Goal: Task Accomplishment & Management: Manage account settings

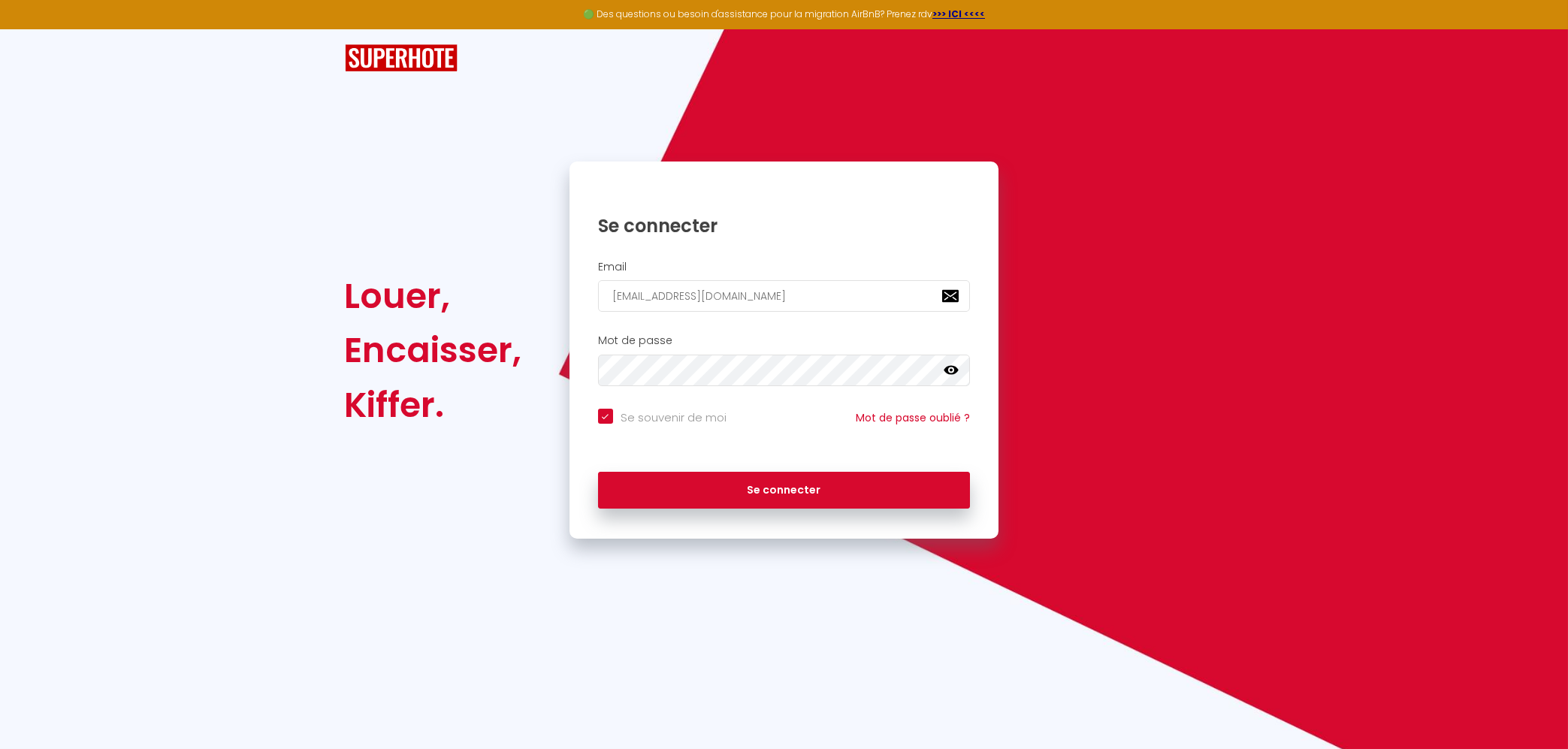
click at [954, 372] on icon at bounding box center [952, 370] width 15 height 15
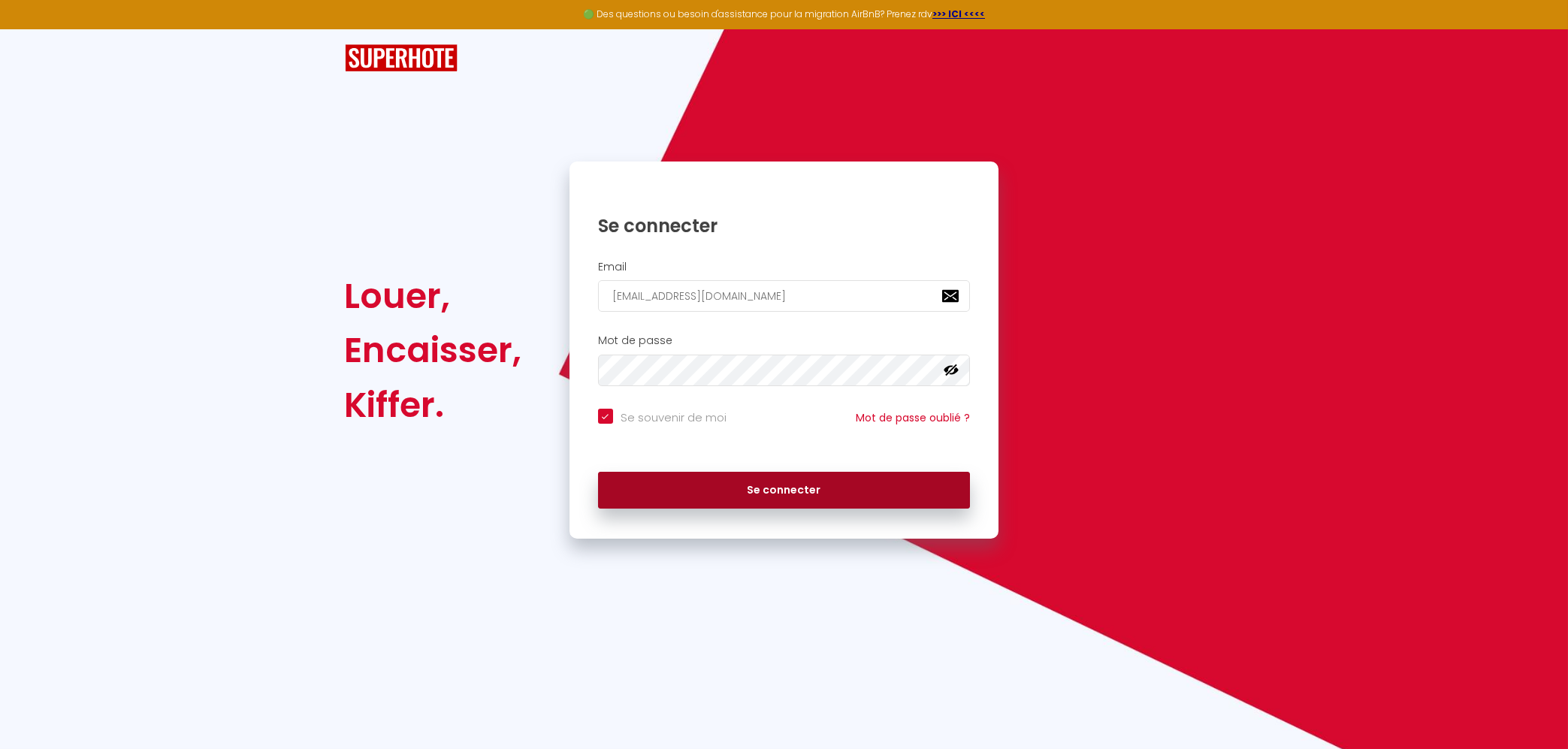
click at [786, 494] on button "Se connecter" at bounding box center [785, 491] width 373 height 38
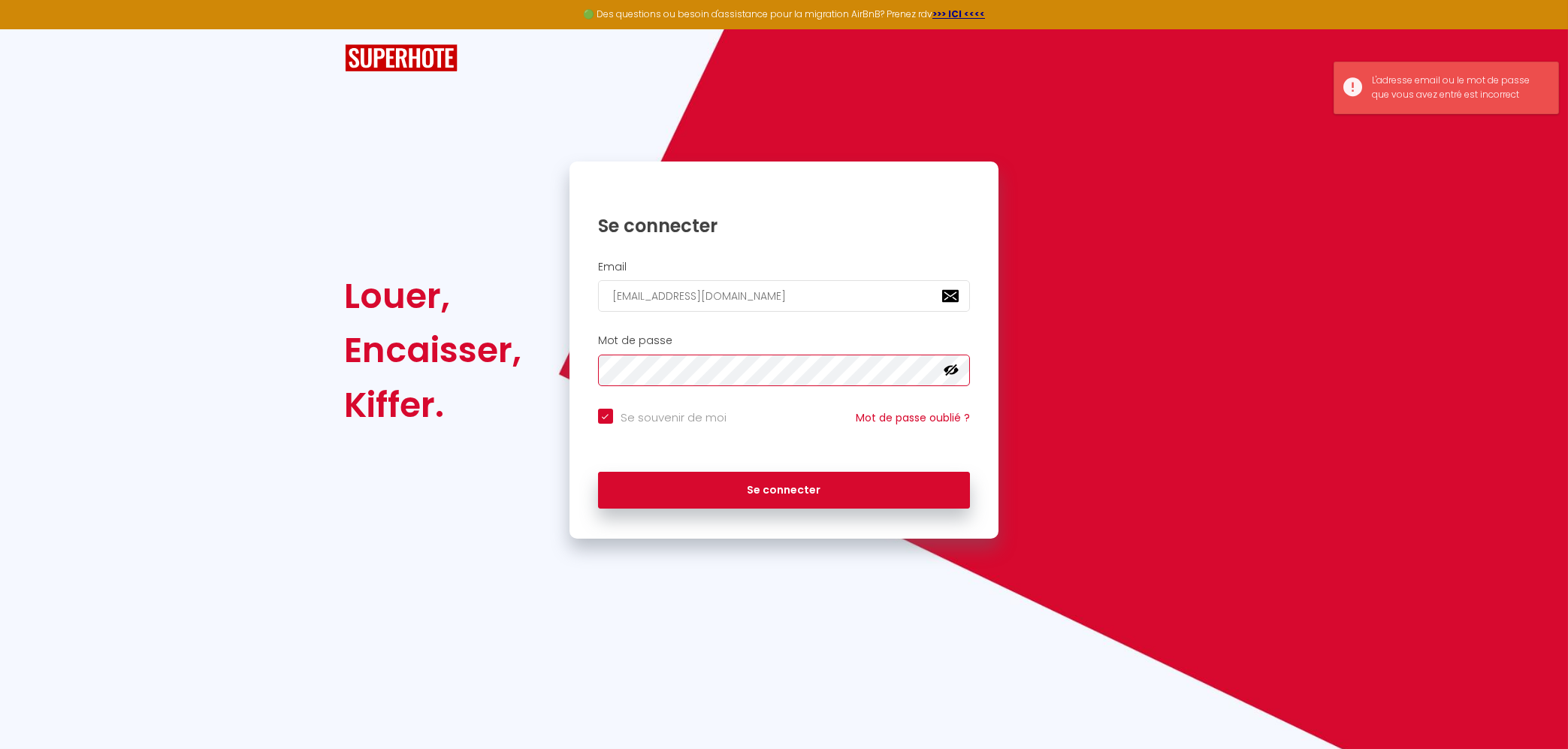
click at [598, 472] on button "Se connecter" at bounding box center [785, 491] width 373 height 38
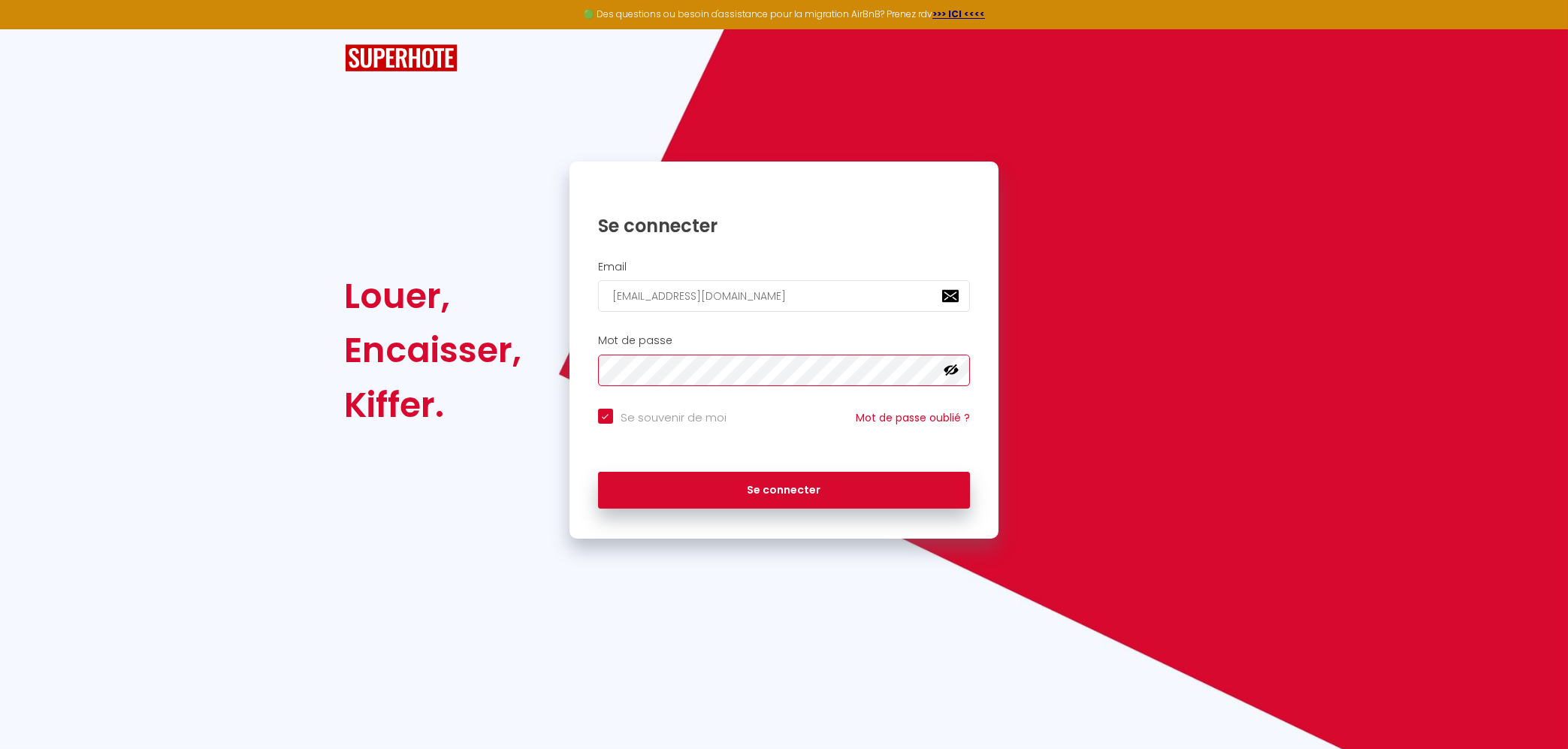
click at [598, 472] on button "Se connecter" at bounding box center [785, 491] width 373 height 38
checkbox input "true"
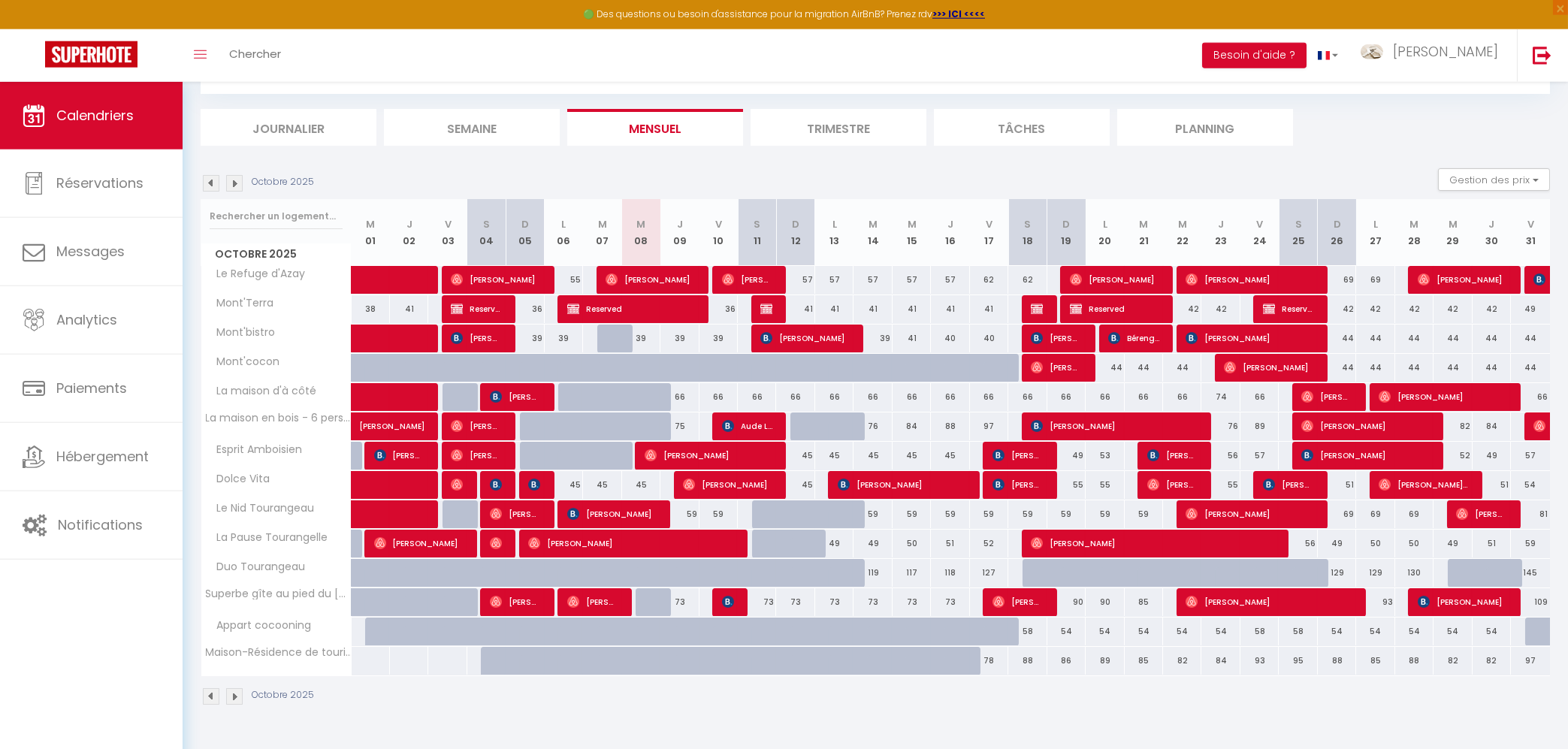
scroll to position [82, 0]
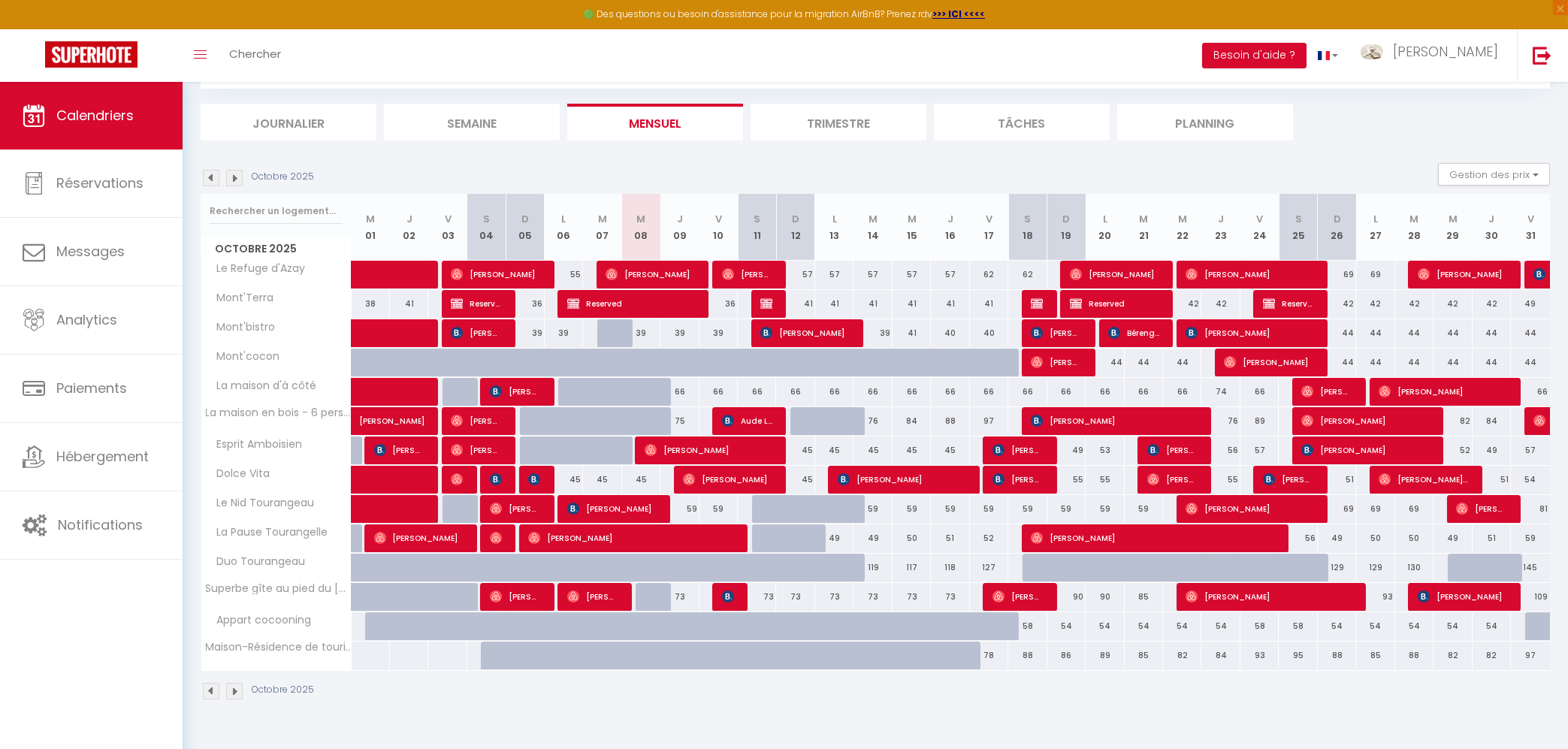
click at [1019, 628] on div "58" at bounding box center [1027, 626] width 38 height 28
type input "58"
type input "[PERSON_NAME] 18 Octobre 2025"
type input "Dim 19 Octobre 2025"
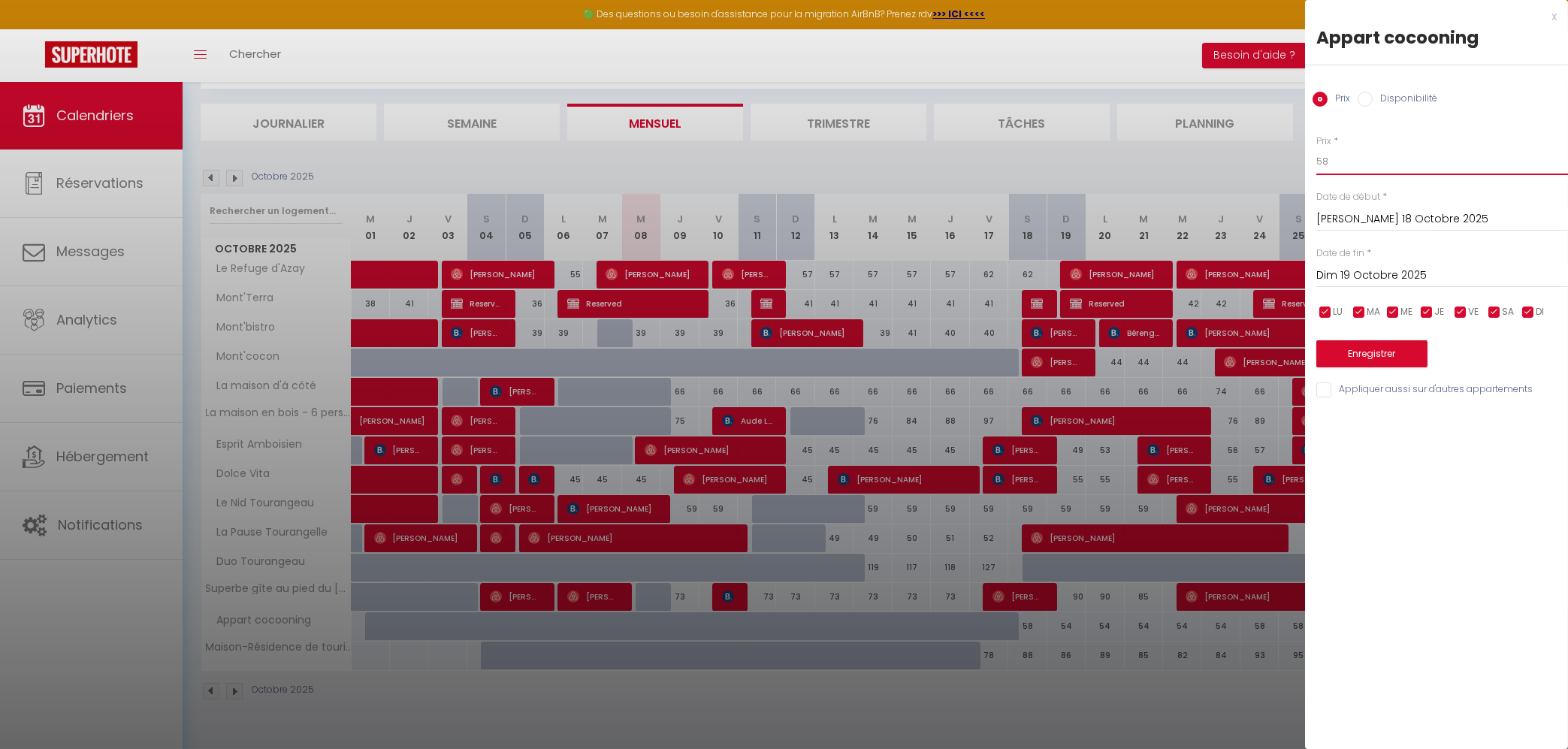
drag, startPoint x: 1339, startPoint y: 158, endPoint x: 1323, endPoint y: 157, distance: 16.0
click at [1323, 157] on input "58" at bounding box center [1442, 162] width 251 height 27
type input "53"
click at [1465, 315] on input "checkbox" at bounding box center [1461, 313] width 15 height 15
checkbox input "false"
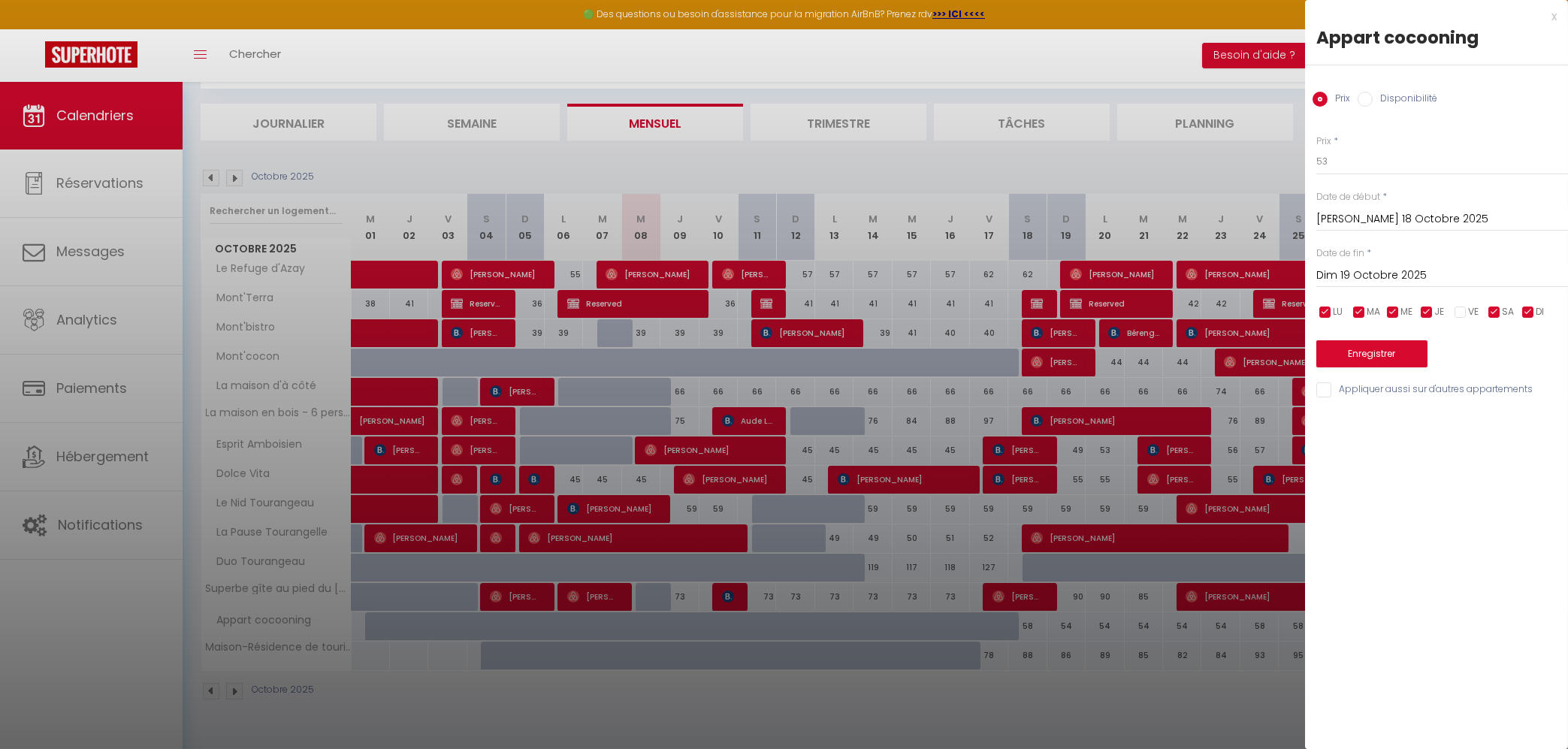
click at [1496, 310] on input "checkbox" at bounding box center [1494, 313] width 15 height 15
checkbox input "false"
click at [1424, 279] on input "Dim 19 Octobre 2025" at bounding box center [1442, 275] width 251 height 20
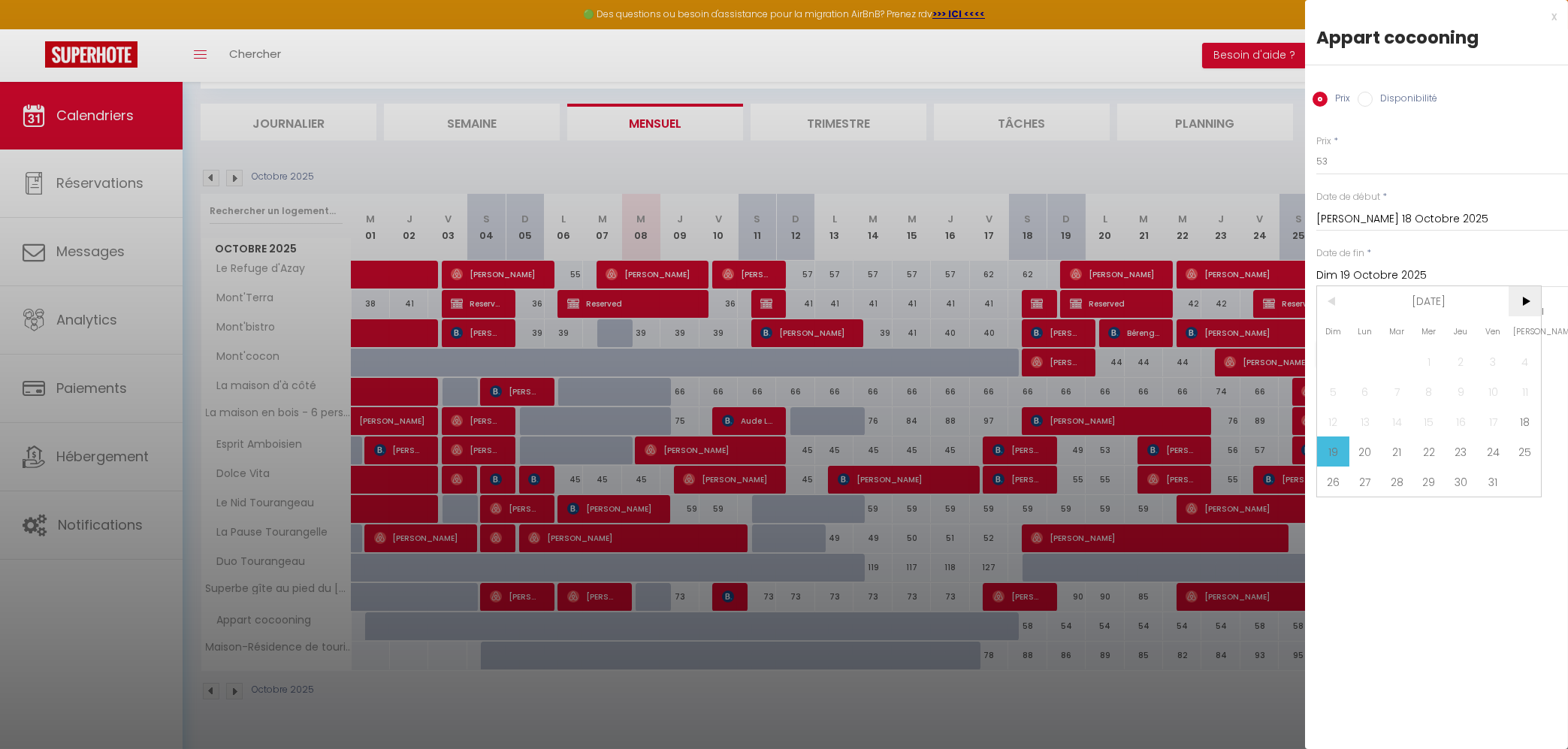
click at [1526, 302] on span ">" at bounding box center [1525, 301] width 32 height 30
click at [1532, 369] on span "1" at bounding box center [1525, 361] width 32 height 30
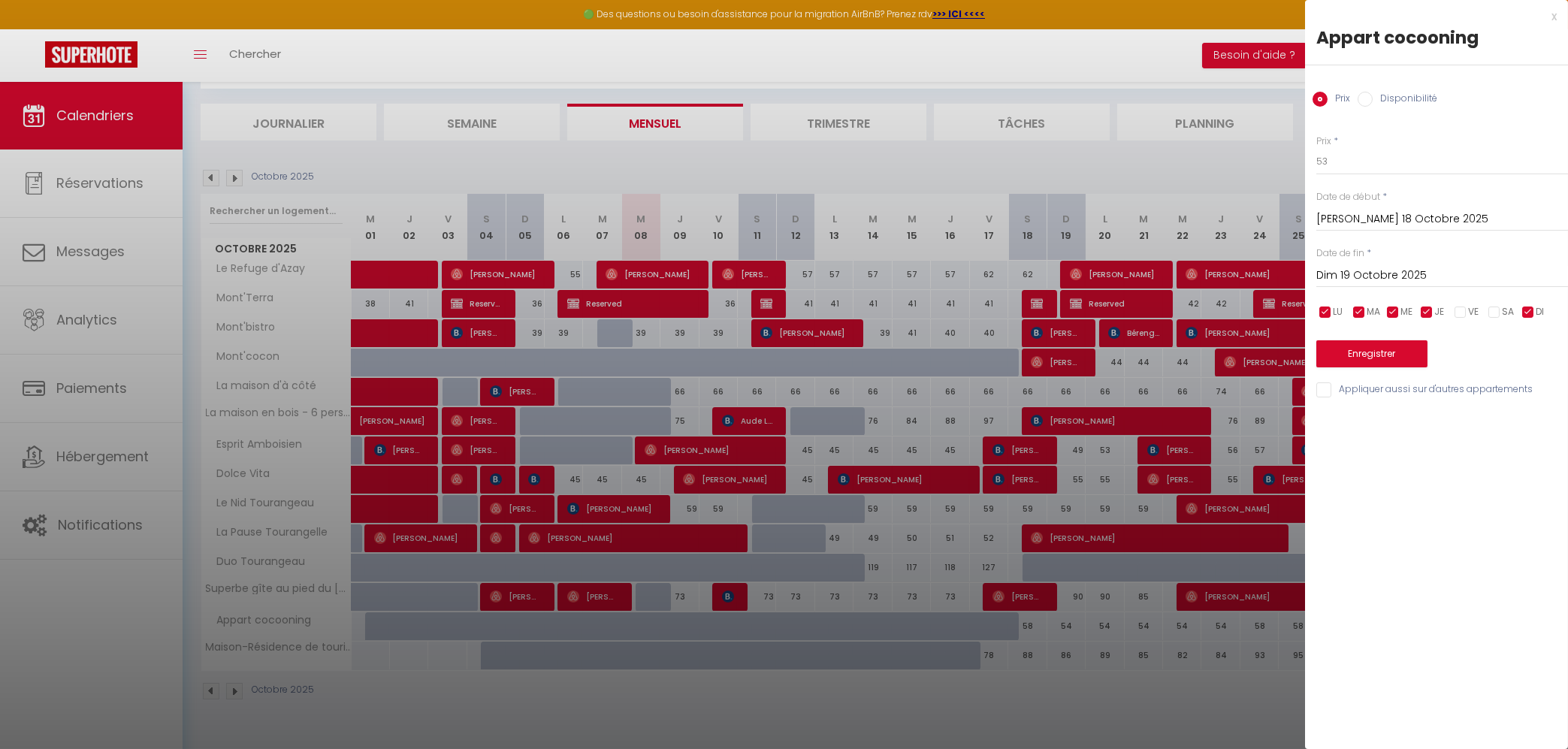
type input "[PERSON_NAME] 01 Novembre 2025"
click at [1351, 350] on button "Enregistrer" at bounding box center [1372, 354] width 111 height 27
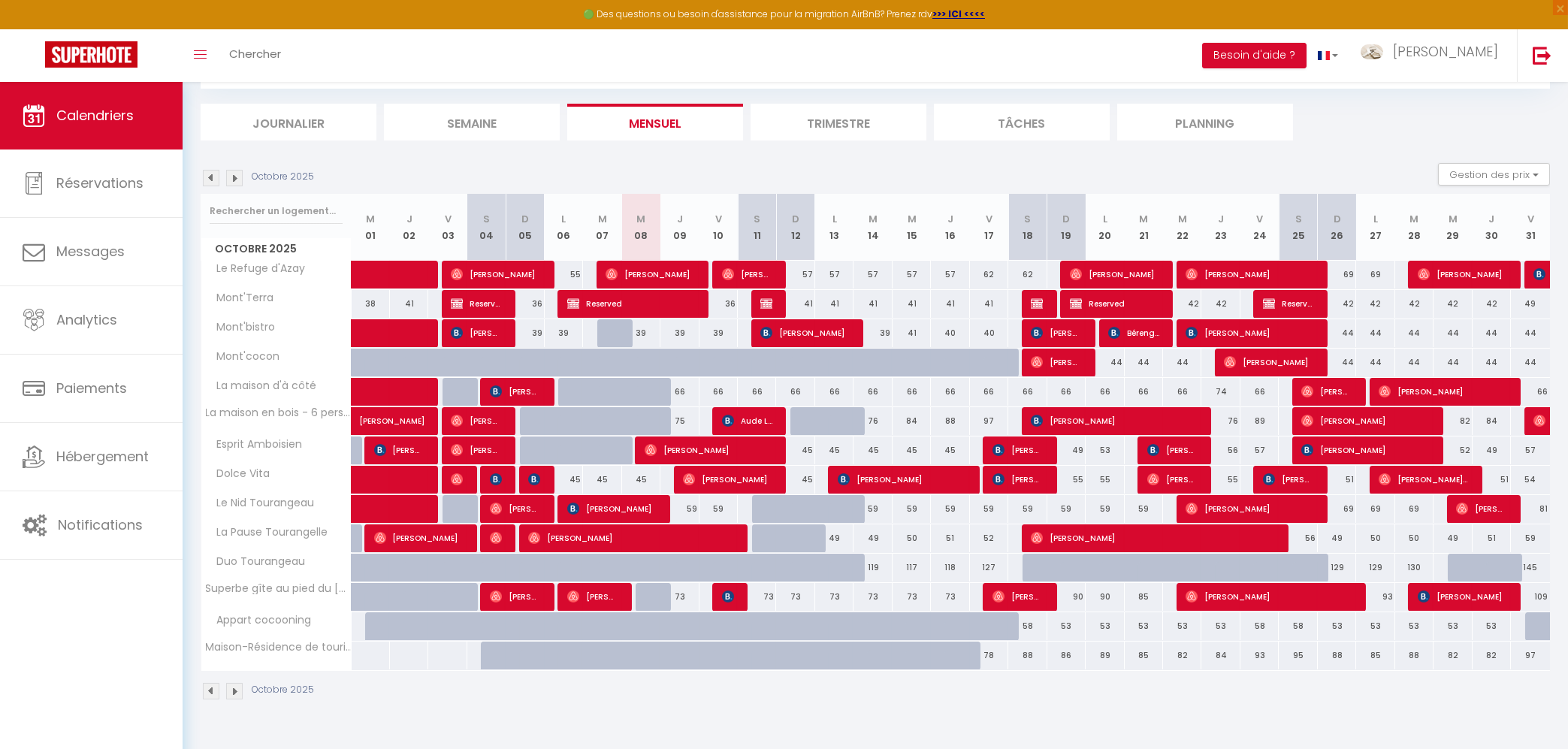
click at [1023, 626] on div "58" at bounding box center [1027, 626] width 38 height 28
type input "58"
type input "[PERSON_NAME] 18 Octobre 2025"
type input "Dim 19 Octobre 2025"
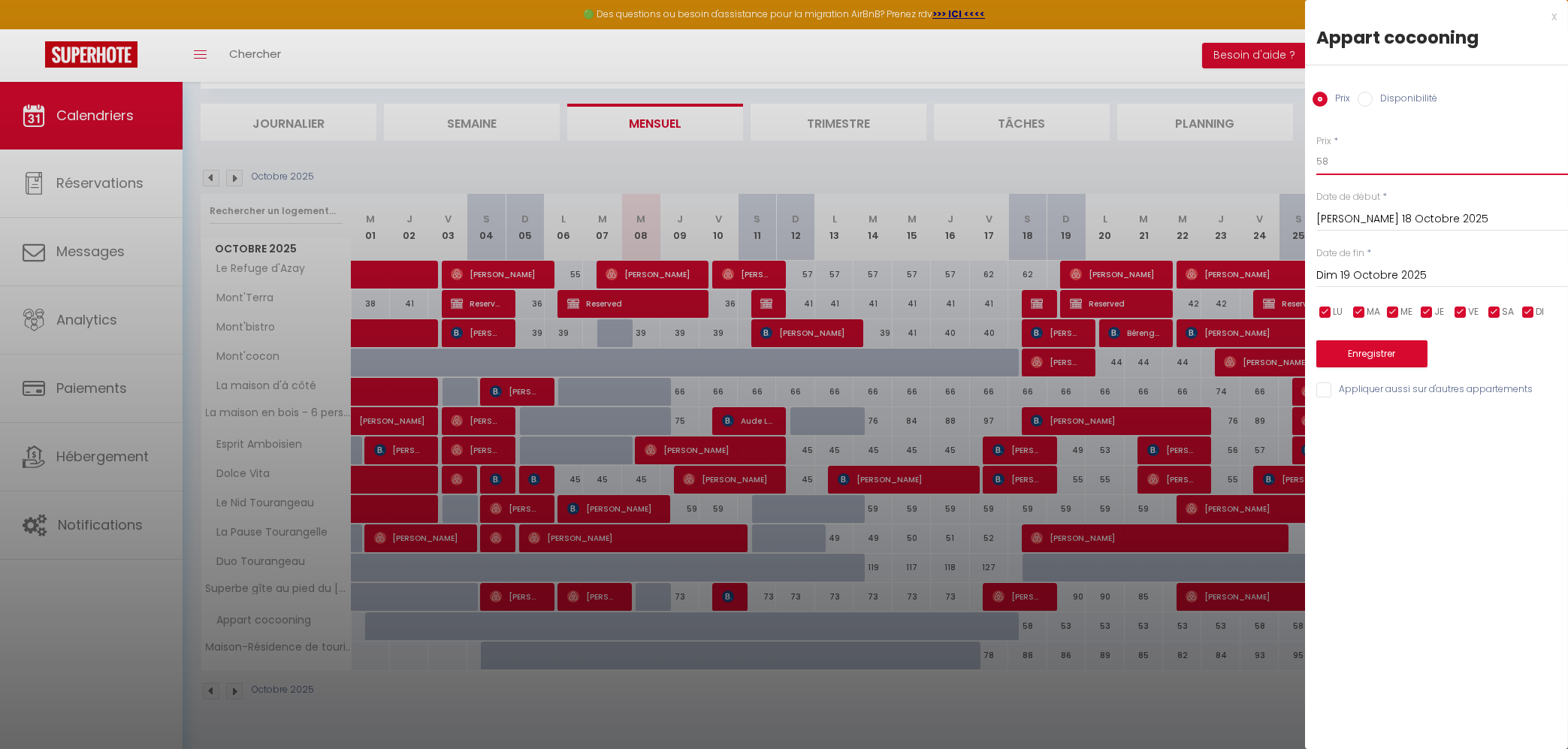
drag, startPoint x: 1338, startPoint y: 161, endPoint x: 1323, endPoint y: 159, distance: 15.1
click at [1323, 159] on input "58" at bounding box center [1442, 162] width 251 height 27
type input "56"
click at [1427, 307] on input "checkbox" at bounding box center [1427, 313] width 15 height 15
checkbox input "false"
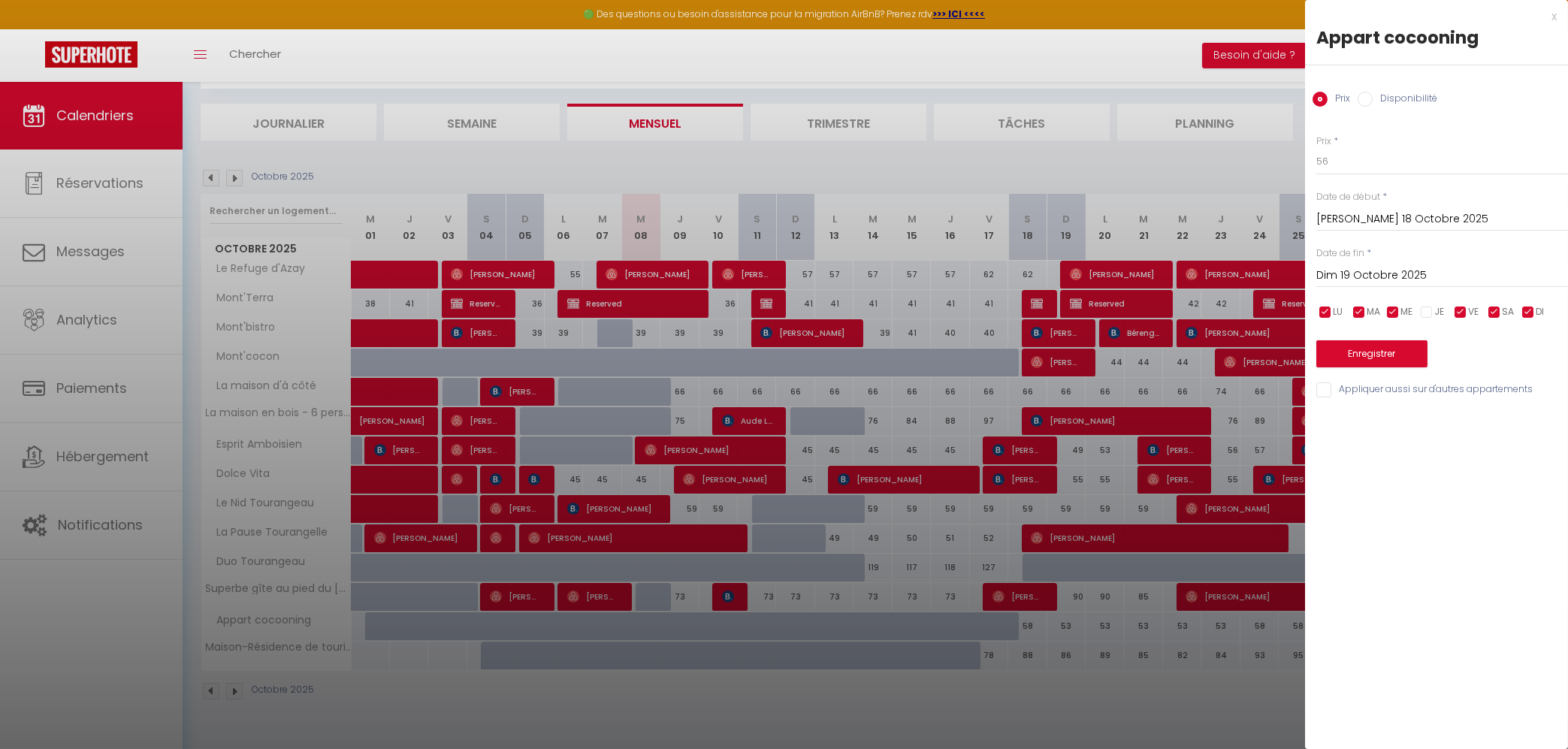
click at [1400, 310] on input "checkbox" at bounding box center [1394, 313] width 15 height 15
checkbox input "false"
click at [1348, 307] on div "LU MA ME JE VE SA DI" at bounding box center [1441, 312] width 271 height 19
click at [1358, 309] on input "checkbox" at bounding box center [1359, 313] width 15 height 15
checkbox input "false"
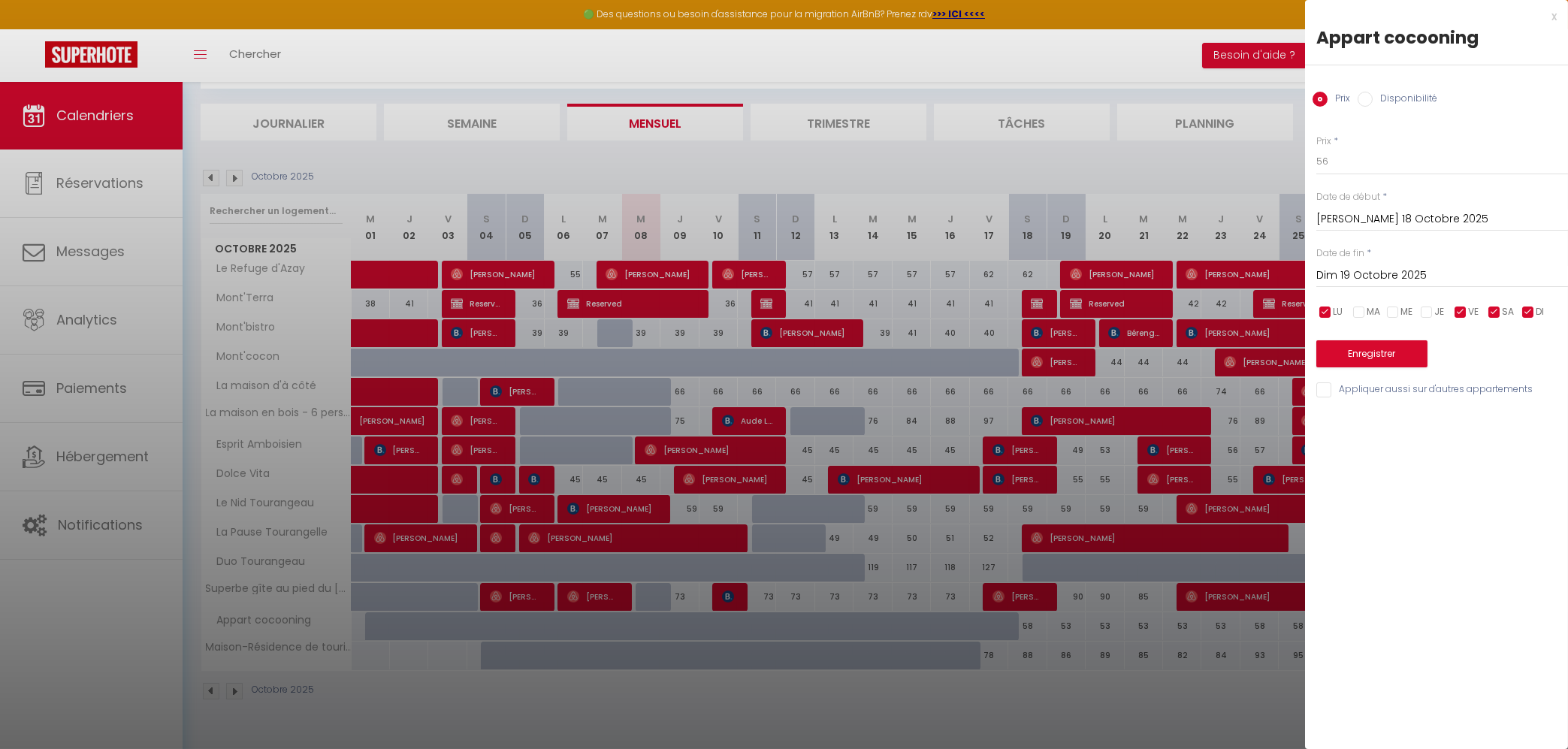
click at [1324, 307] on input "checkbox" at bounding box center [1326, 313] width 15 height 15
checkbox input "false"
click at [1526, 307] on input "checkbox" at bounding box center [1529, 313] width 15 height 15
checkbox input "false"
click at [1405, 271] on input "Dim 19 Octobre 2025" at bounding box center [1442, 275] width 251 height 20
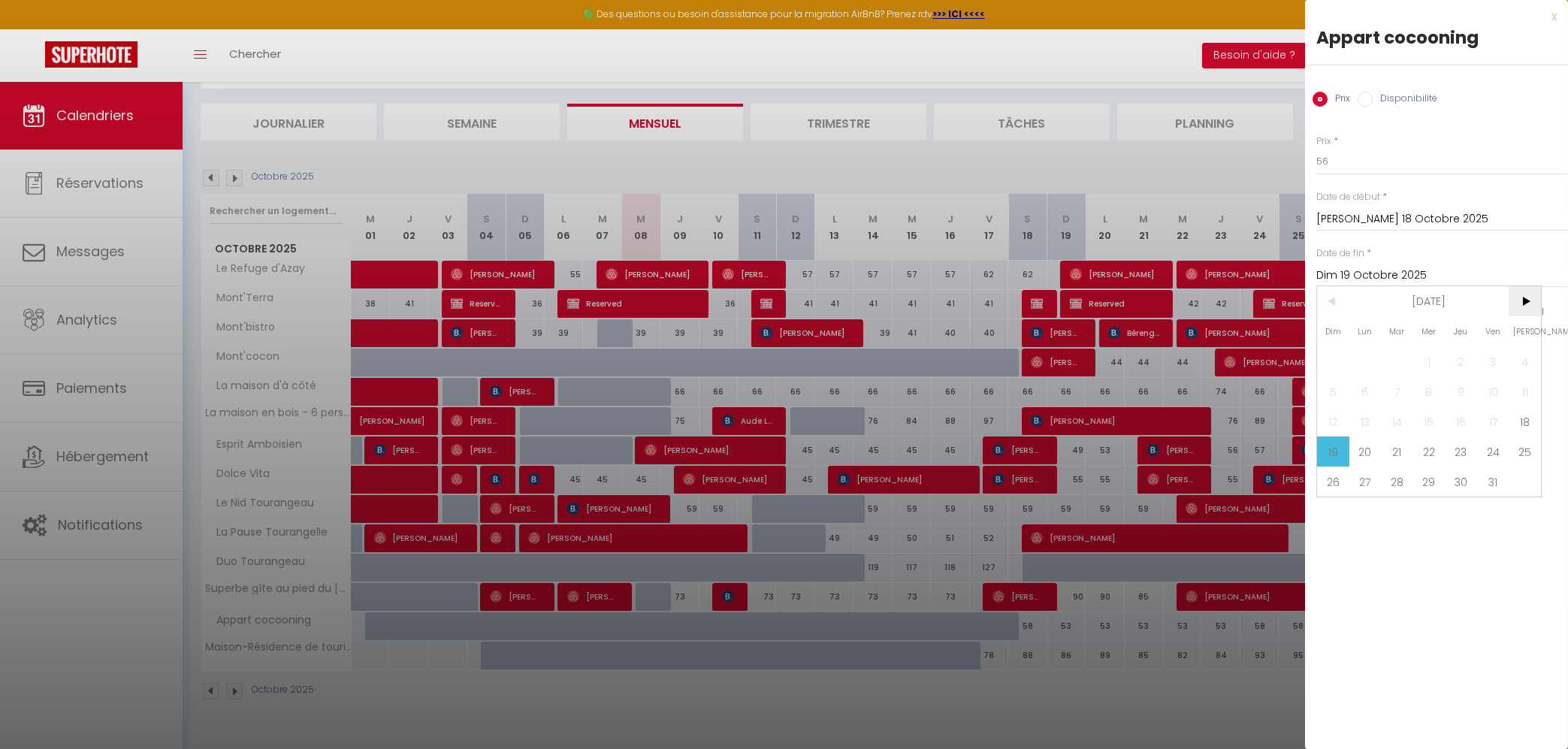
click at [1524, 303] on span ">" at bounding box center [1525, 301] width 32 height 30
click at [1528, 363] on span "1" at bounding box center [1525, 361] width 32 height 30
type input "[PERSON_NAME] 01 Novembre 2025"
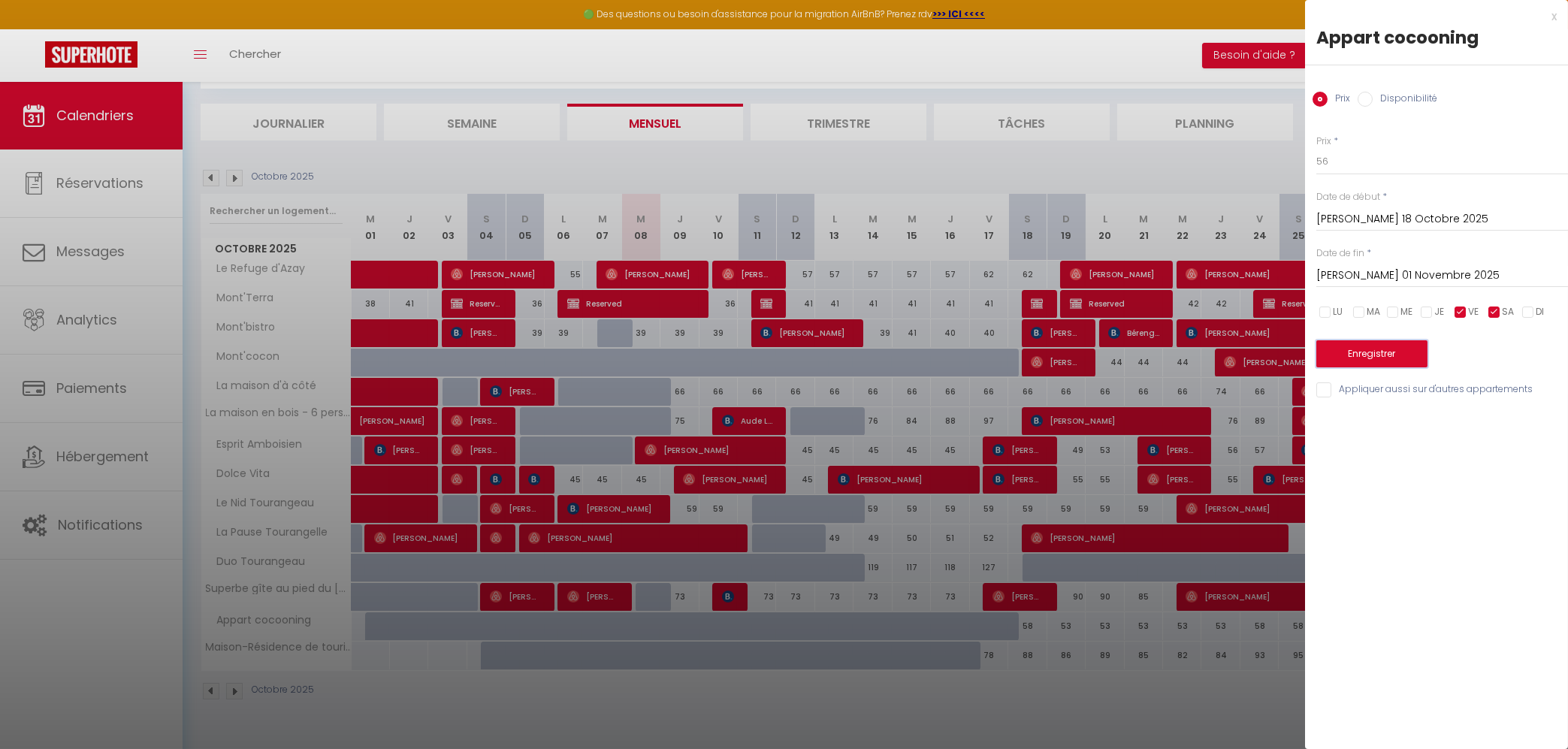
click at [1386, 362] on button "Enregistrer" at bounding box center [1372, 354] width 111 height 27
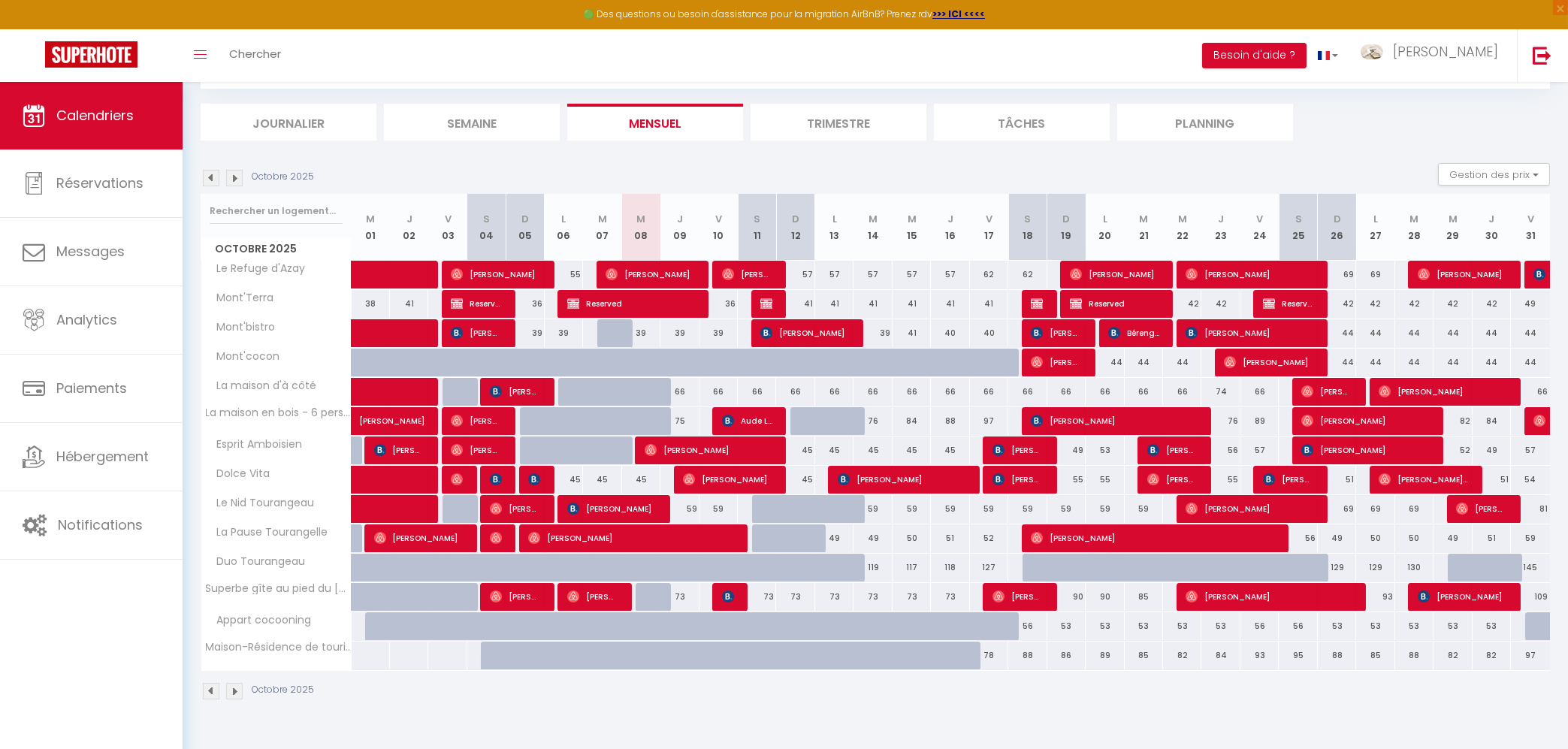
click at [807, 278] on div "57" at bounding box center [795, 274] width 38 height 28
type input "57"
type input "Dim 12 Octobre 2025"
type input "Lun 13 Octobre 2025"
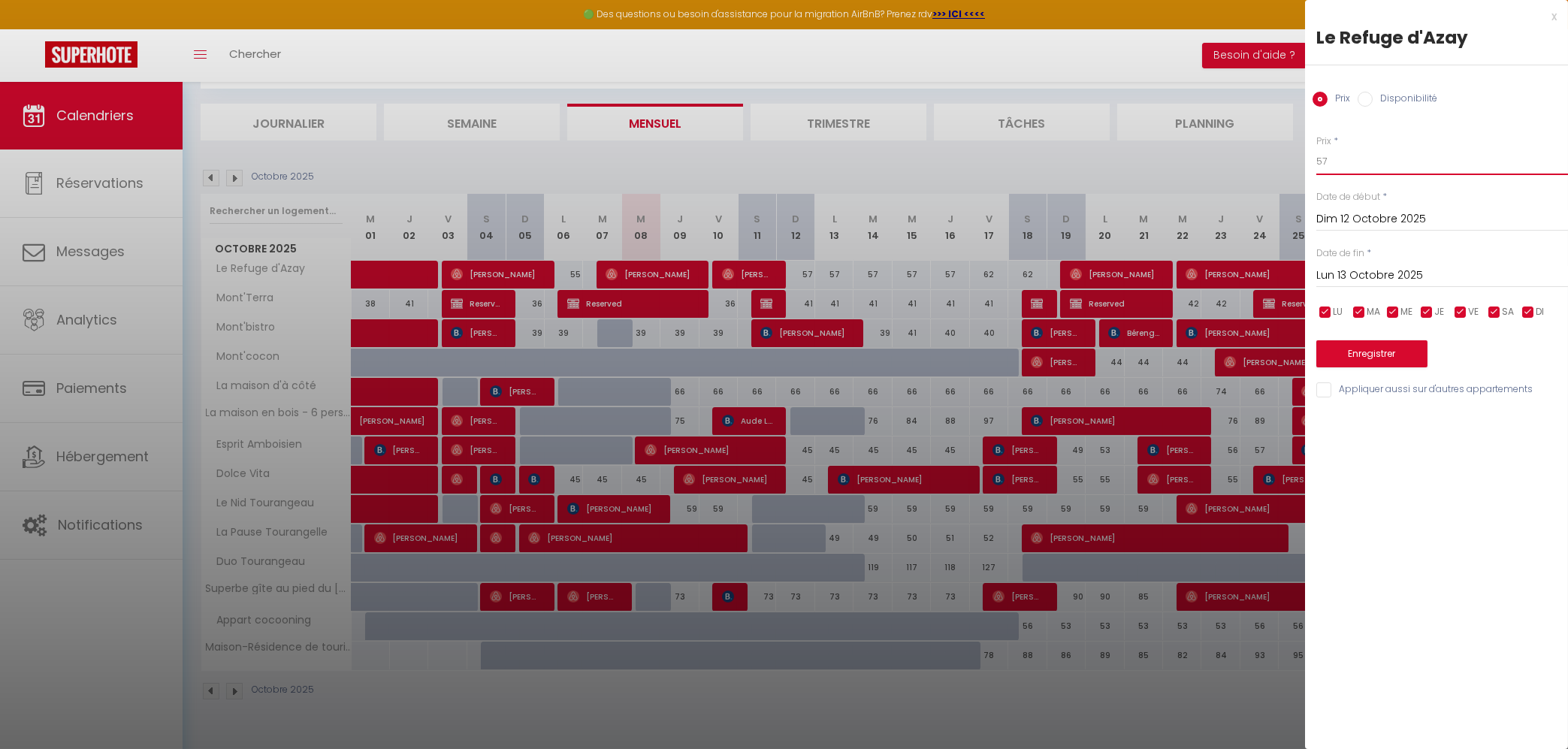
drag, startPoint x: 1337, startPoint y: 156, endPoint x: 1324, endPoint y: 152, distance: 13.6
click at [1324, 152] on input "57" at bounding box center [1442, 162] width 251 height 27
type input "55"
click at [1403, 282] on input "Lun 13 Octobre 2025" at bounding box center [1442, 275] width 251 height 20
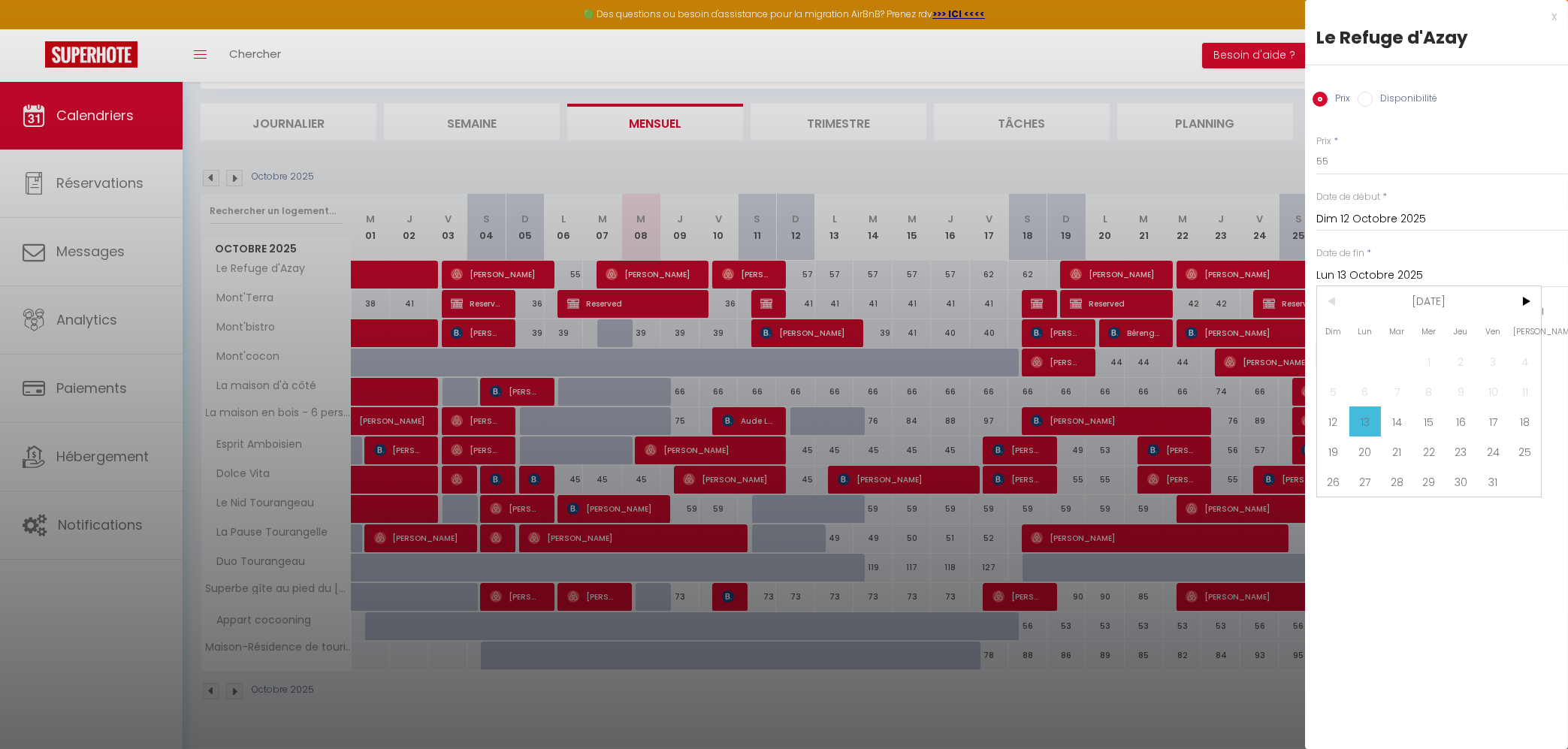
click at [1343, 456] on span "19" at bounding box center [1334, 451] width 32 height 30
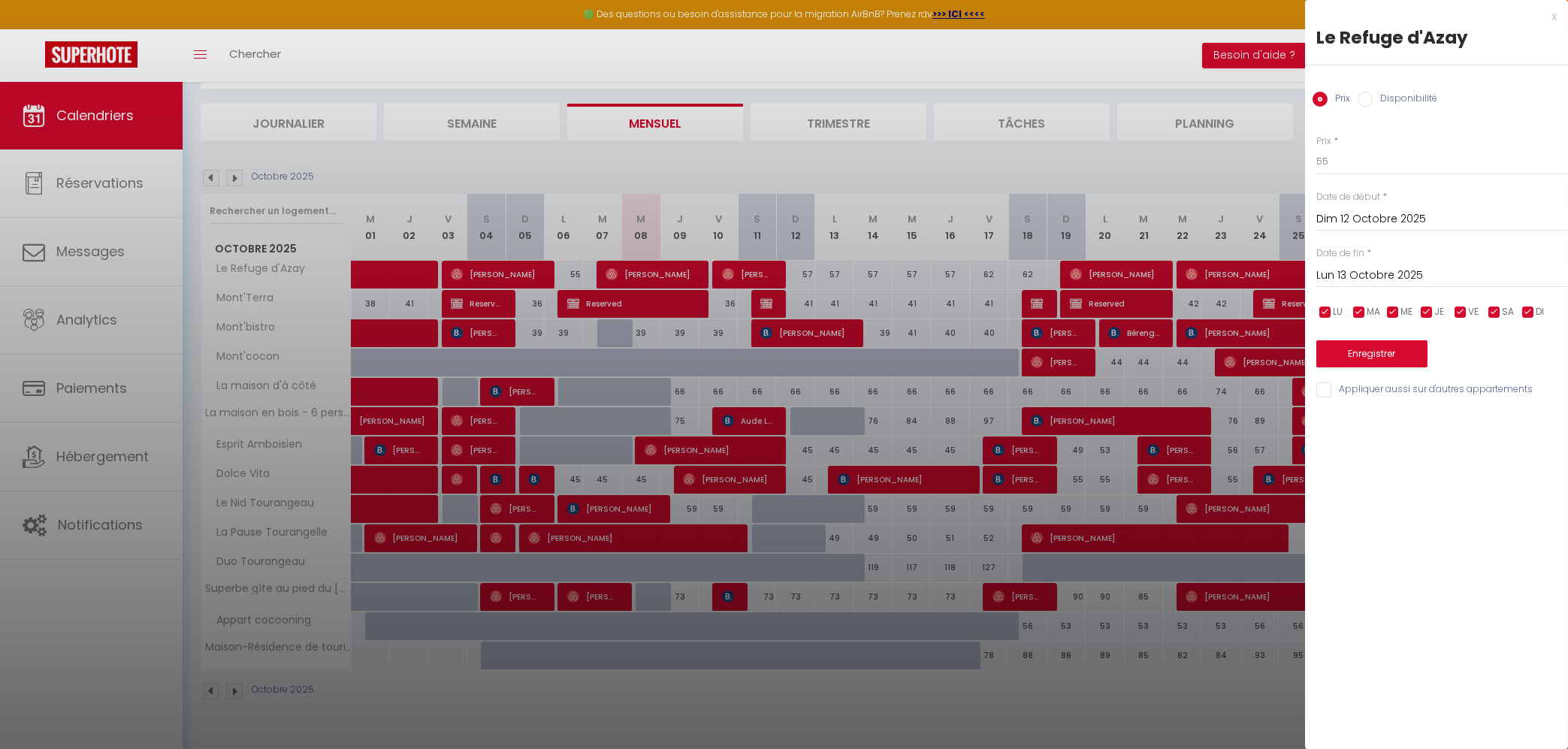
type input "Dim 19 Octobre 2025"
click at [1361, 357] on button "Enregistrer" at bounding box center [1372, 354] width 111 height 27
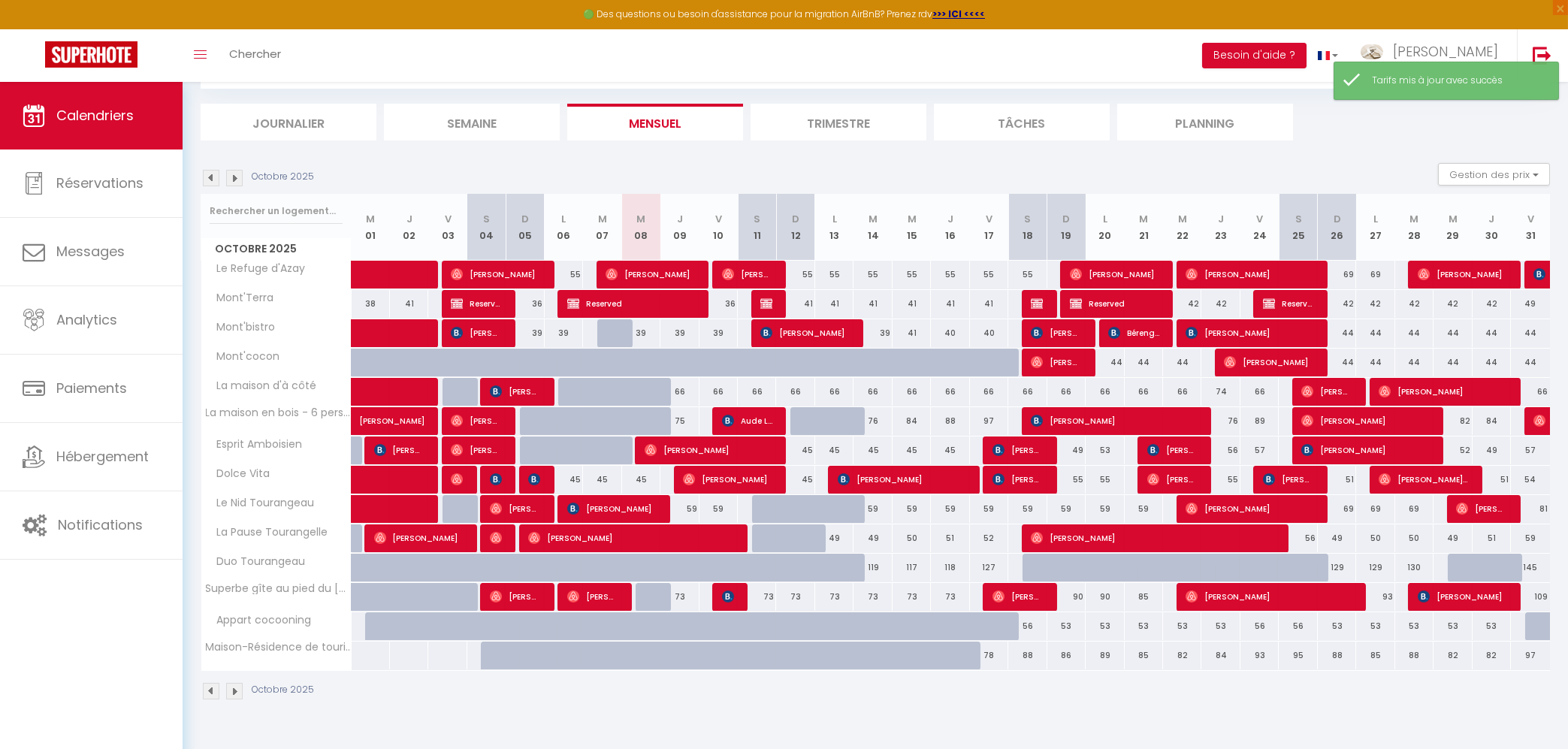
click at [1332, 279] on div "69" at bounding box center [1337, 274] width 38 height 28
type input "69"
type input "Dim 26 Octobre 2025"
type input "Lun 27 Octobre 2025"
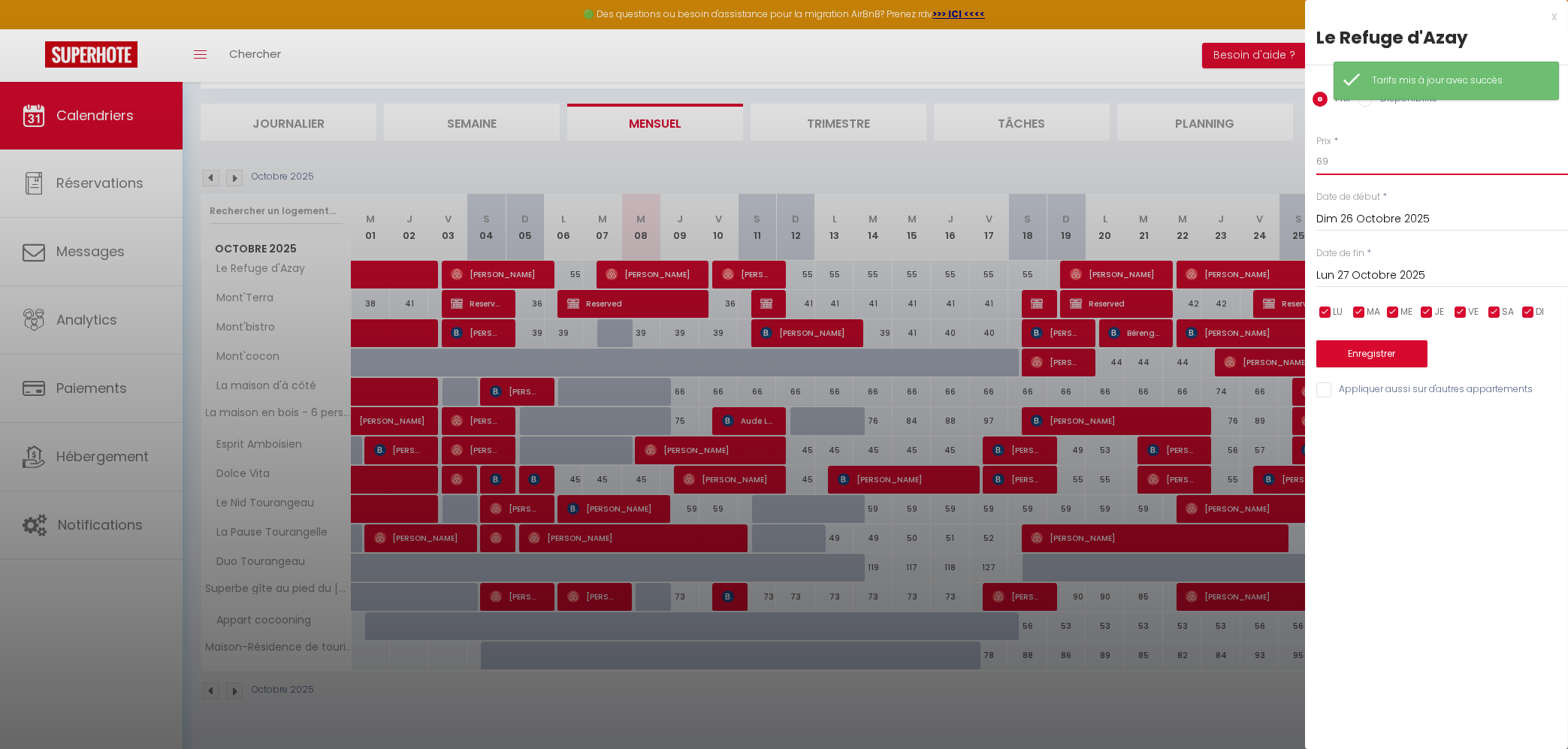
drag, startPoint x: 1337, startPoint y: 164, endPoint x: 1323, endPoint y: 153, distance: 17.8
click at [1323, 153] on input "69" at bounding box center [1442, 162] width 251 height 27
type input "63"
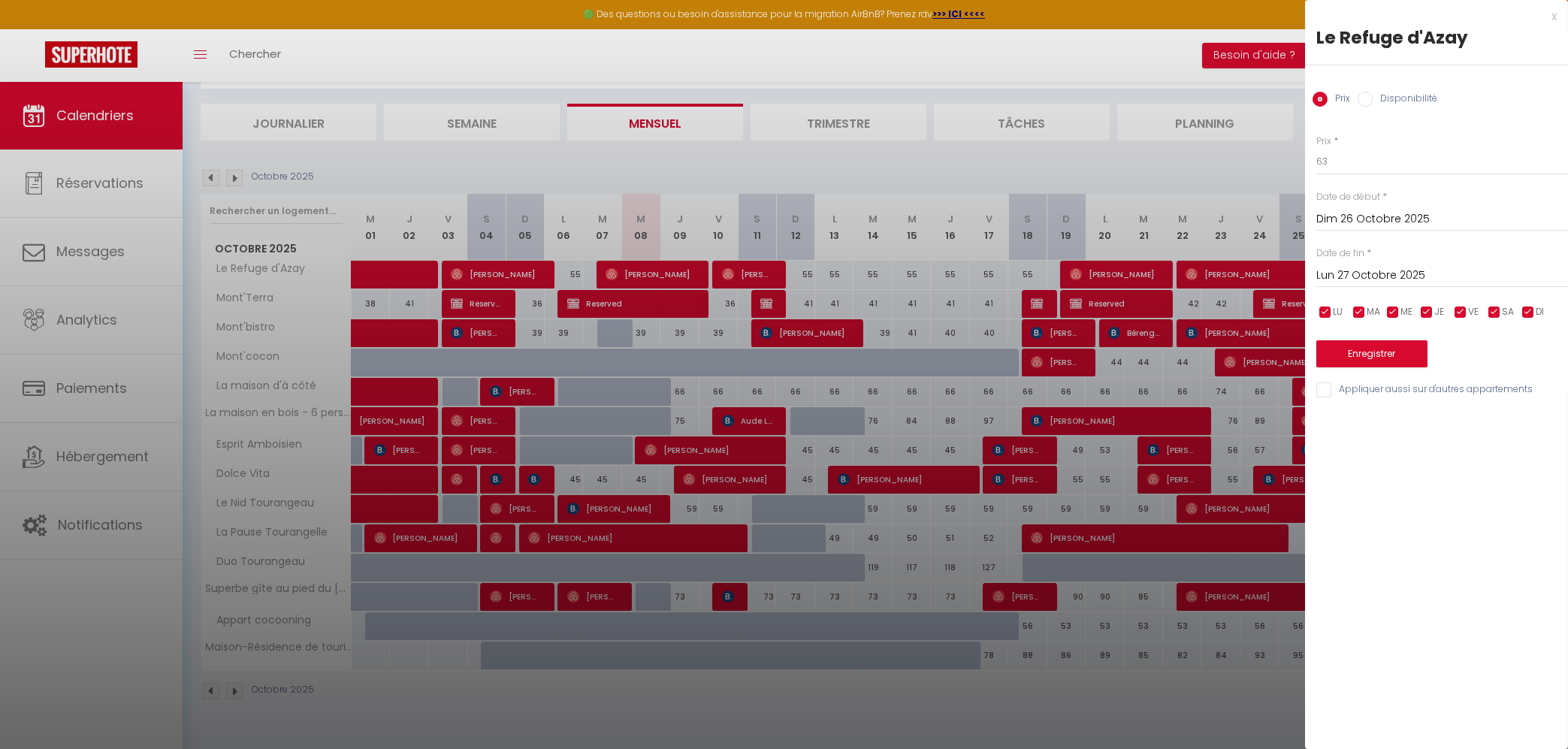
click at [1385, 272] on input "Lun 27 Octobre 2025" at bounding box center [1442, 275] width 251 height 20
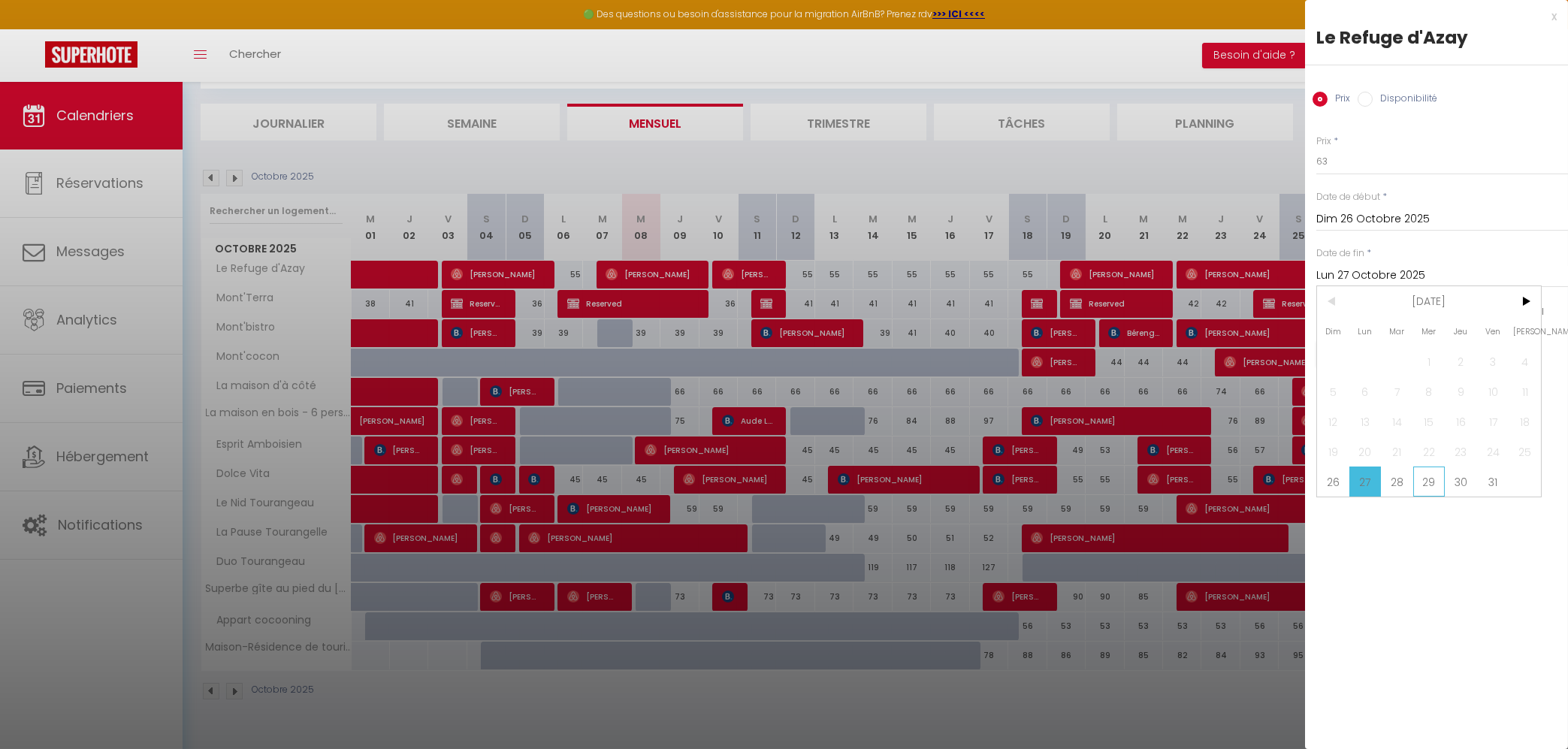
click at [1429, 485] on span "29" at bounding box center [1429, 481] width 32 height 30
type input "Mer 29 Octobre 2025"
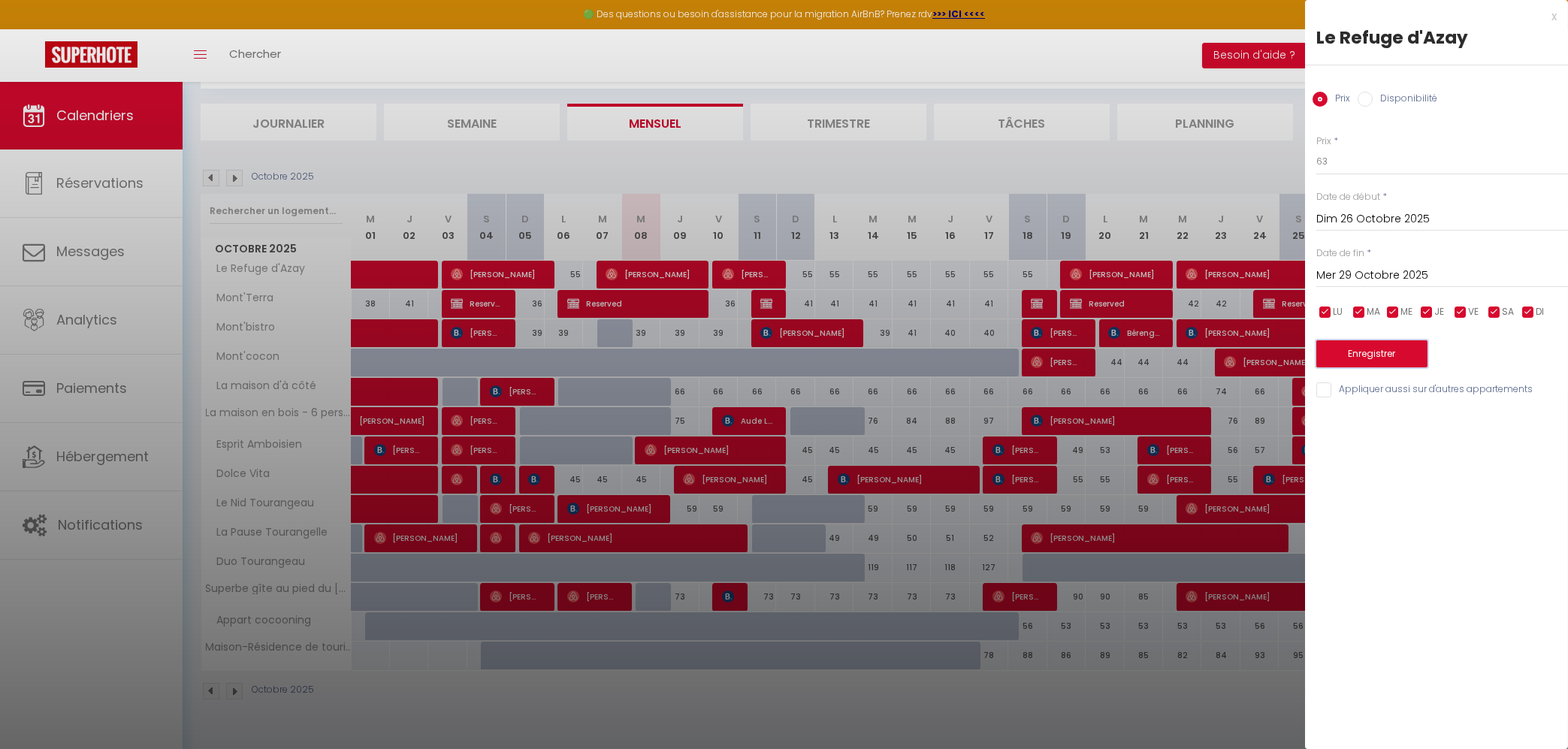
click at [1396, 352] on button "Enregistrer" at bounding box center [1372, 354] width 111 height 27
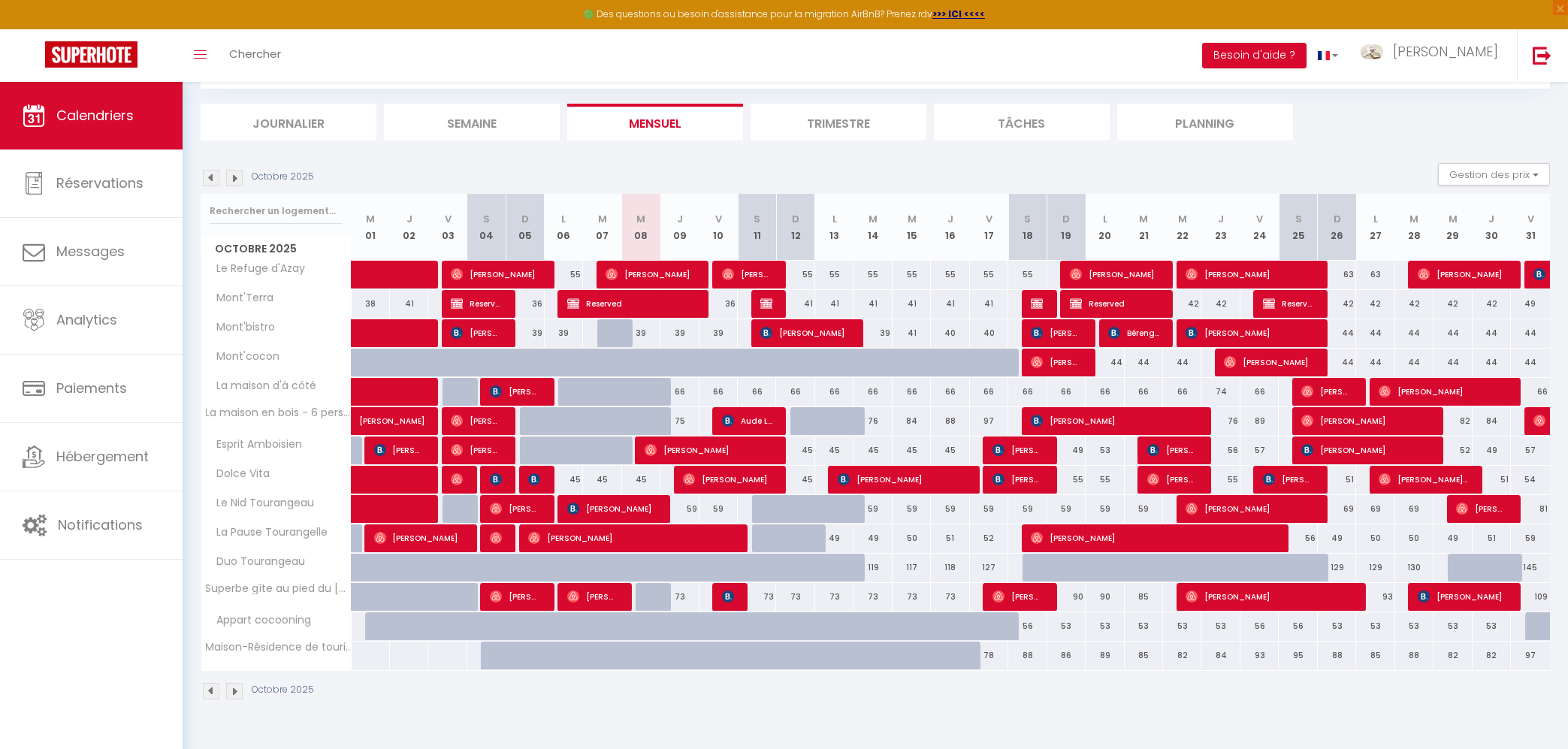
click at [239, 177] on img at bounding box center [234, 178] width 16 height 16
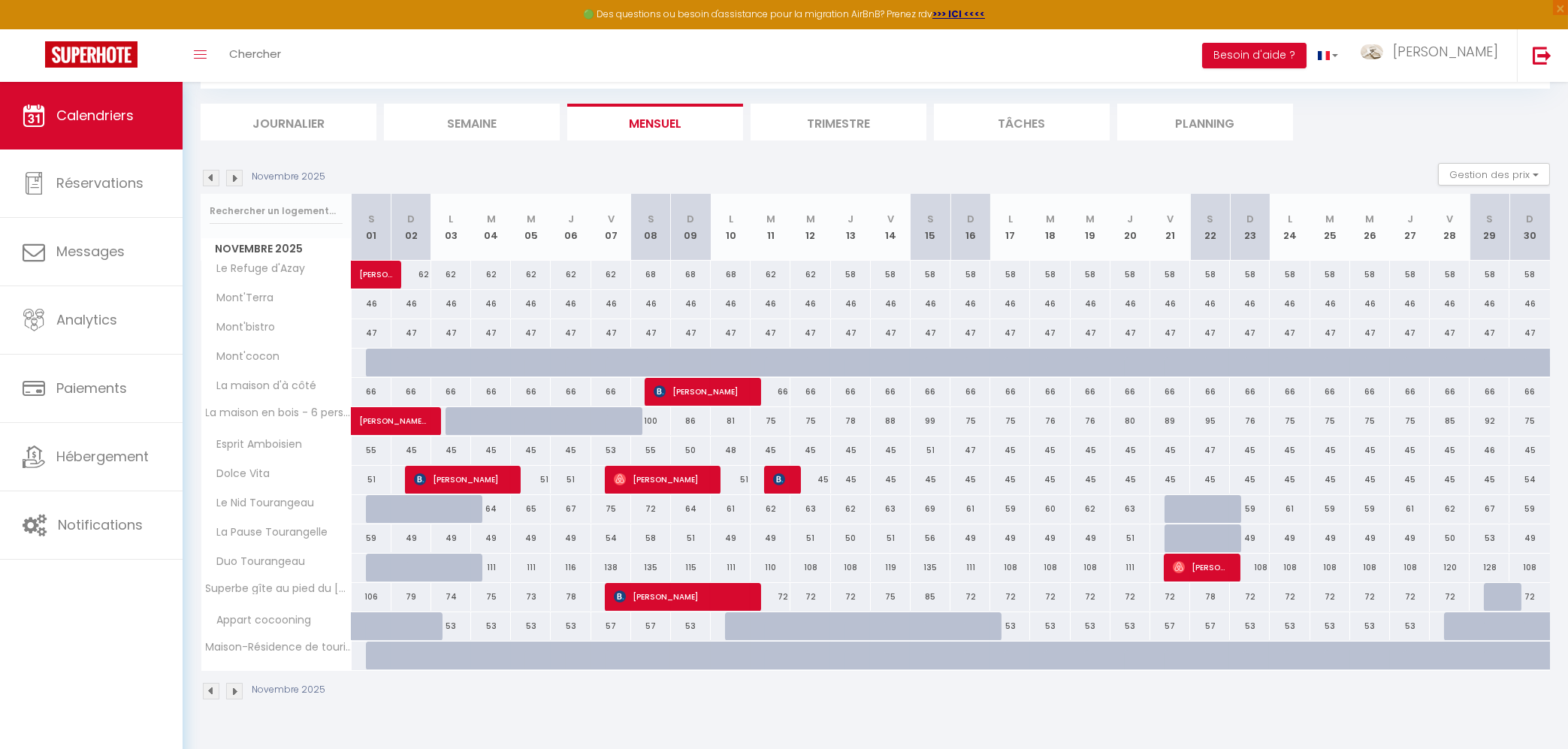
click at [239, 177] on img at bounding box center [234, 178] width 16 height 16
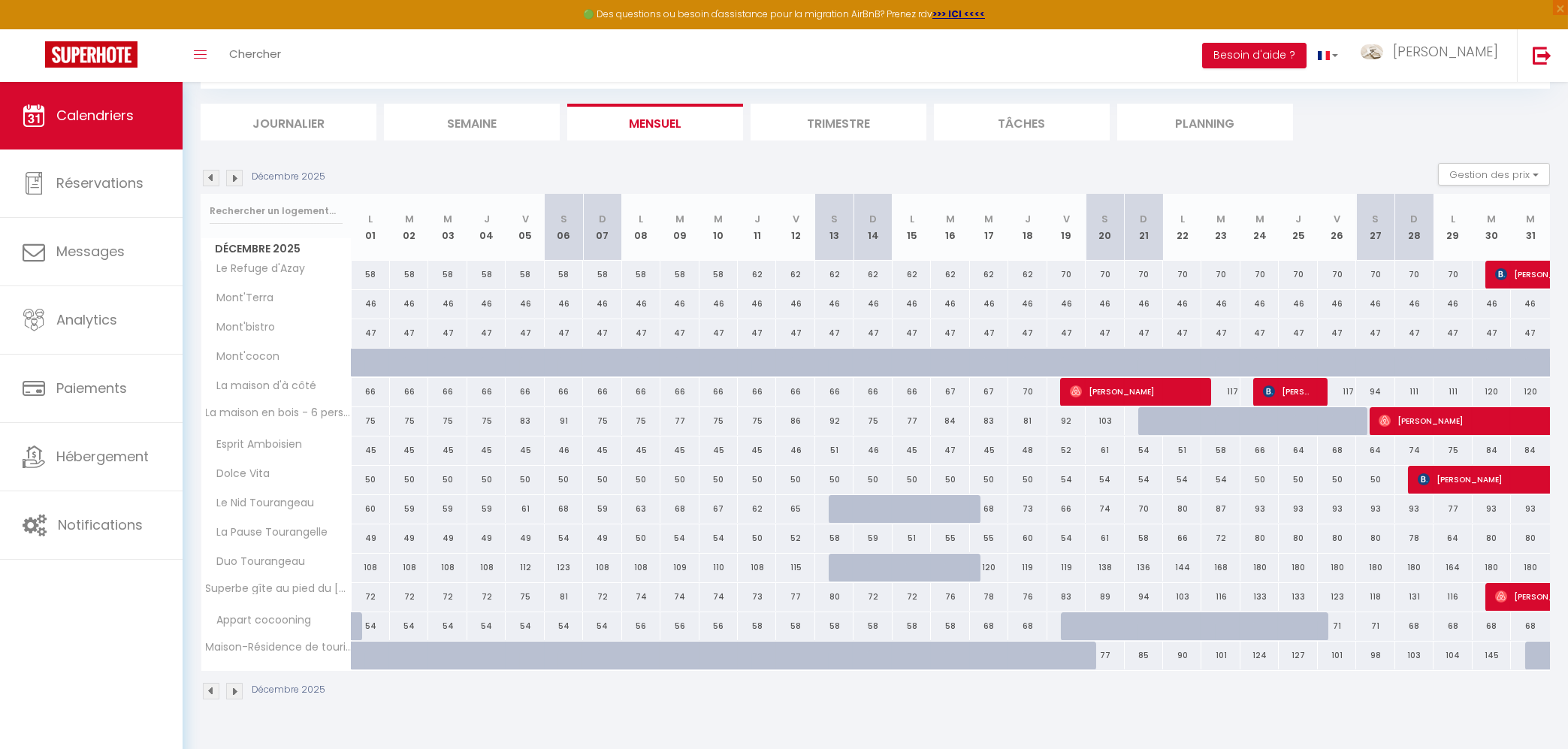
click at [239, 177] on img at bounding box center [234, 178] width 16 height 16
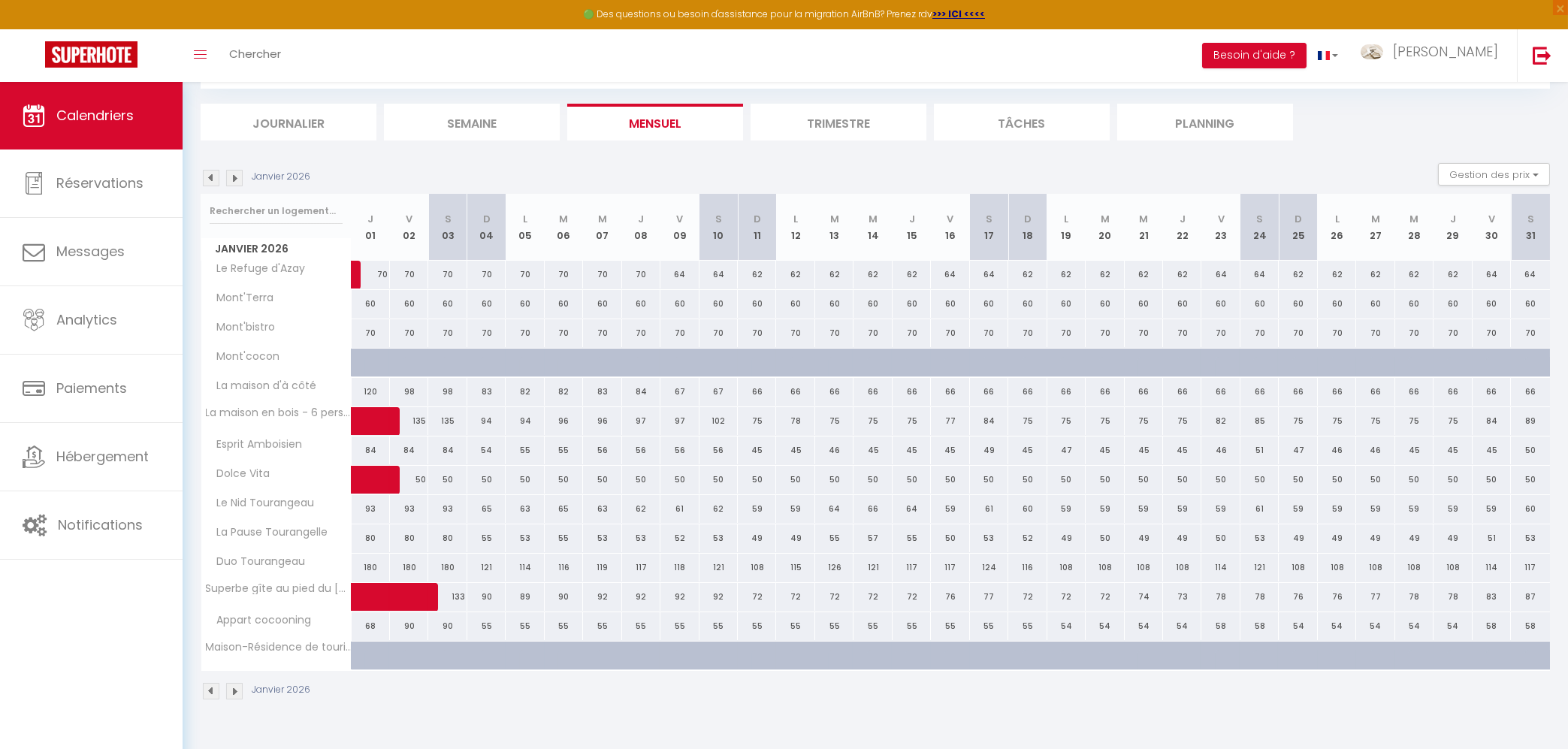
click at [239, 177] on img at bounding box center [234, 178] width 16 height 16
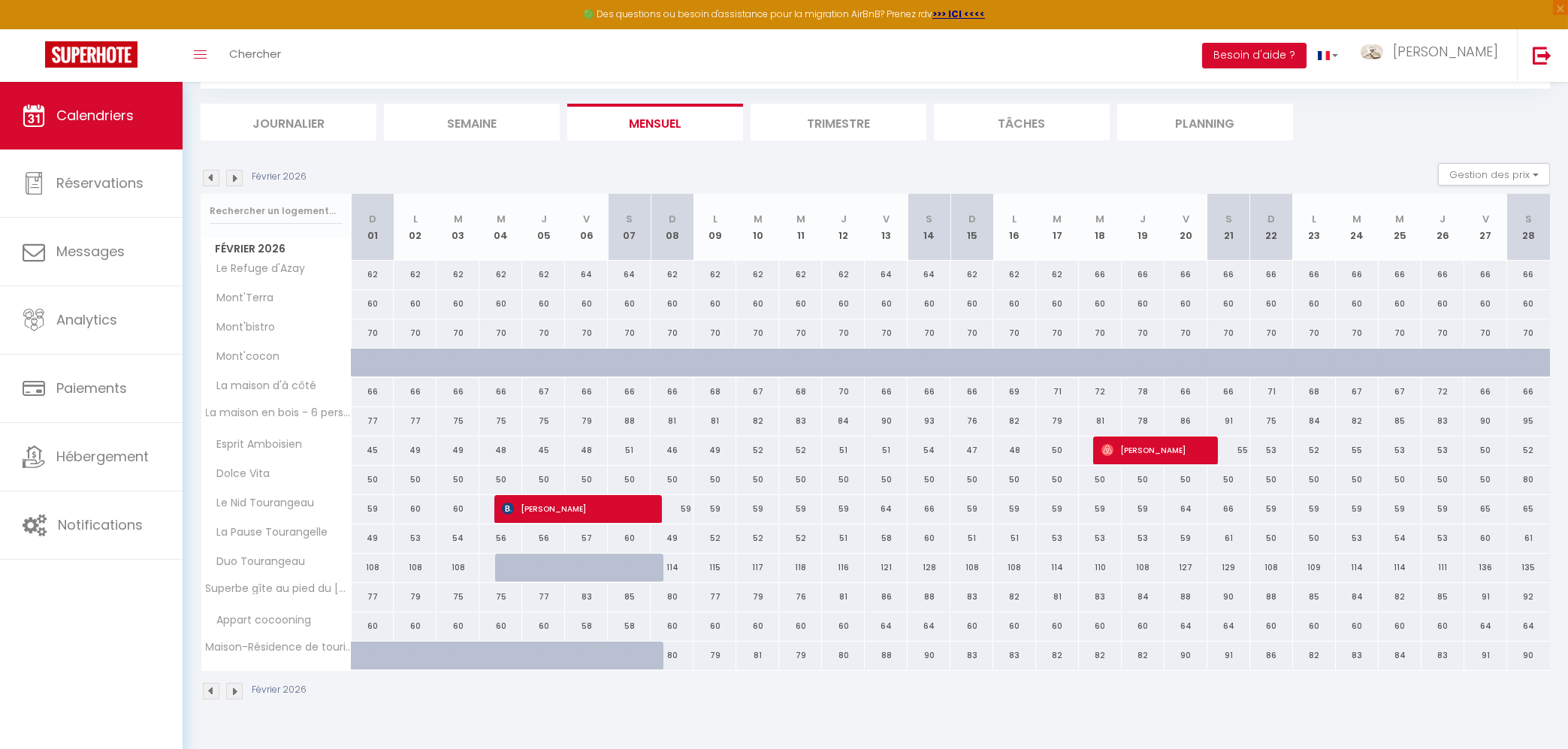
click at [643, 661] on div at bounding box center [645, 663] width 43 height 28
type input "87"
select select "1"
type input "[PERSON_NAME] 07 Février 2026"
type input "Dim 08 Février 2026"
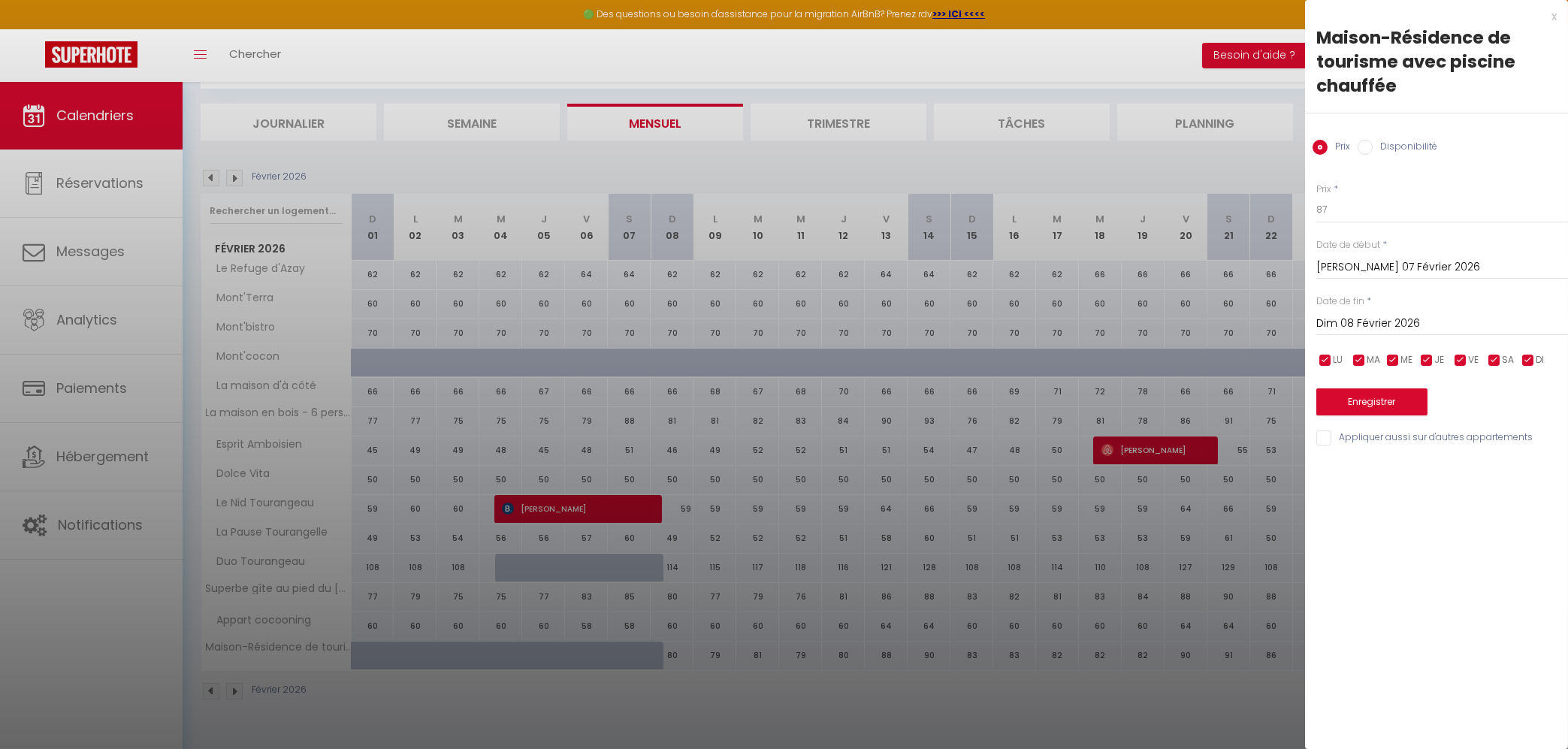
click at [1399, 144] on label "Disponibilité" at bounding box center [1406, 147] width 65 height 16
click at [1373, 144] on input "Disponibilité" at bounding box center [1365, 147] width 15 height 15
radio input "true"
radio input "false"
click at [1368, 410] on button "Enregistrer" at bounding box center [1372, 404] width 111 height 27
